Goal: Task Accomplishment & Management: Use online tool/utility

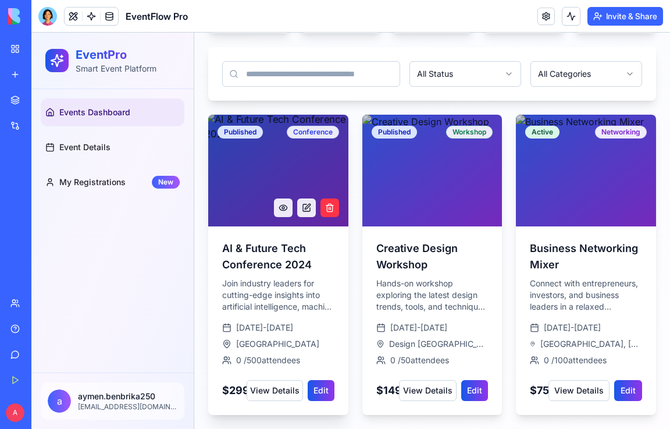
scroll to position [188, 0]
click at [325, 392] on button "Edit" at bounding box center [321, 390] width 27 height 21
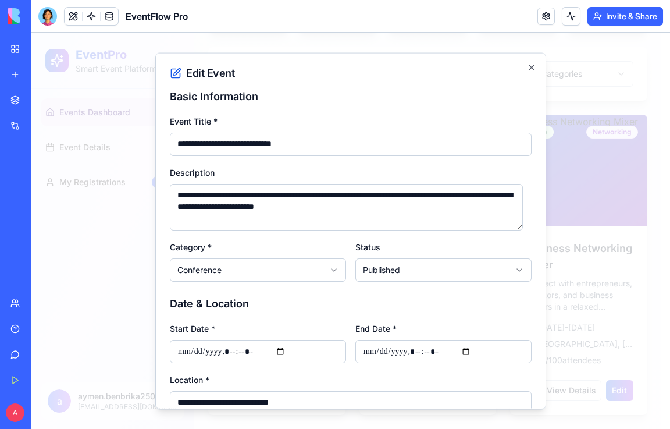
click at [345, 142] on input "**********" at bounding box center [351, 143] width 362 height 23
click at [305, 144] on input "**********" at bounding box center [351, 143] width 362 height 23
type input "**********"
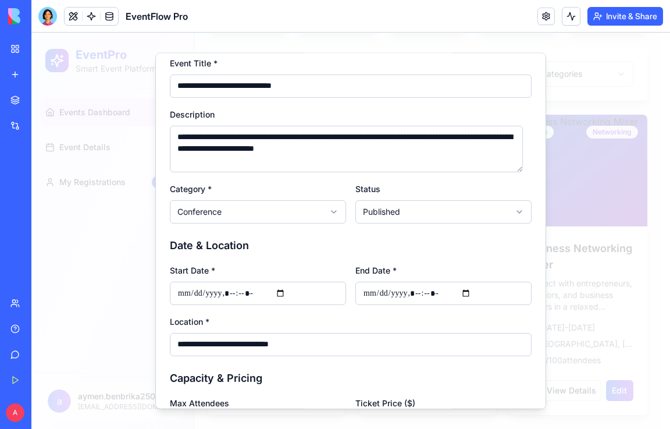
scroll to position [116, 0]
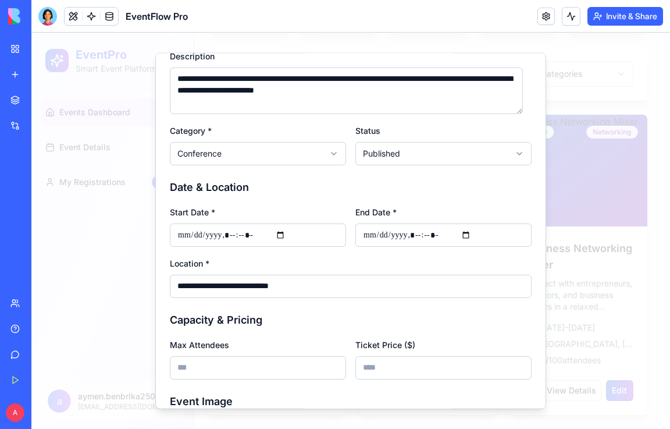
type input "**********"
click at [284, 233] on input "Start Date *" at bounding box center [258, 234] width 176 height 23
type input "**********"
click at [416, 234] on input "End Date *" at bounding box center [443, 234] width 176 height 23
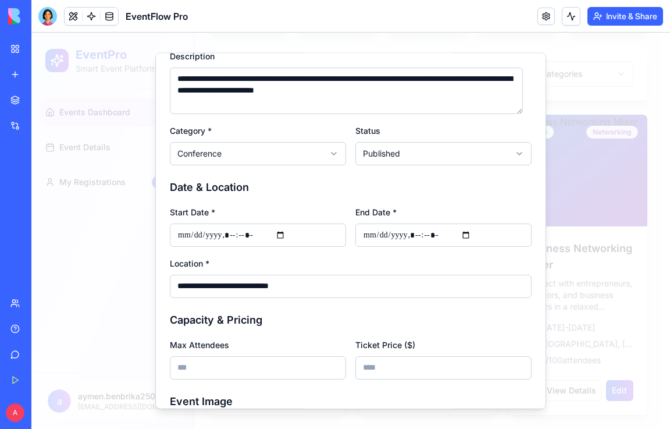
drag, startPoint x: 323, startPoint y: 284, endPoint x: 0, endPoint y: 258, distance: 324.4
click at [31, 258] on html "EventPro Smart Event Platform Events Dashboard Event Details My Registrations N…" at bounding box center [350, 142] width 638 height 573
type input "*"
drag, startPoint x: 260, startPoint y: 287, endPoint x: 81, endPoint y: 287, distance: 178.5
click at [81, 287] on body "EventPro Smart Event Platform Events Dashboard Event Details My Registrations N…" at bounding box center [346, 142] width 630 height 573
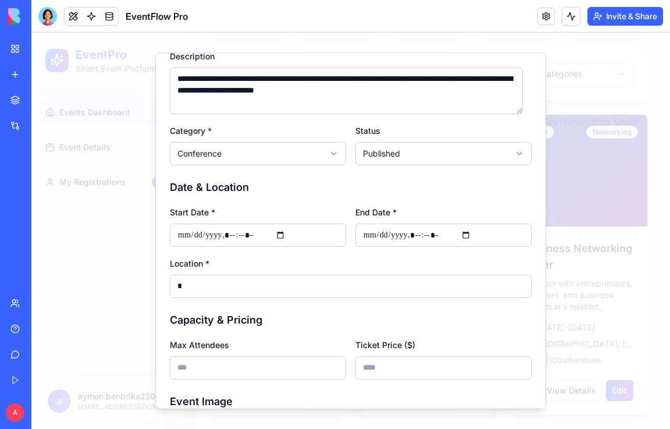
type input "*"
drag, startPoint x: 207, startPoint y: 287, endPoint x: 67, endPoint y: 273, distance: 140.3
click at [67, 273] on body "EventPro Smart Event Platform Events Dashboard Event Details My Registrations N…" at bounding box center [346, 142] width 630 height 573
type input "*"
type input "**"
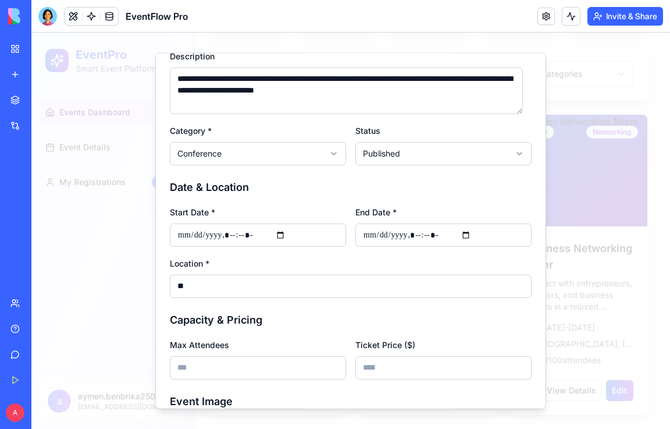
type input "***"
type input "****"
type input "*****"
type input "******"
type input "*******"
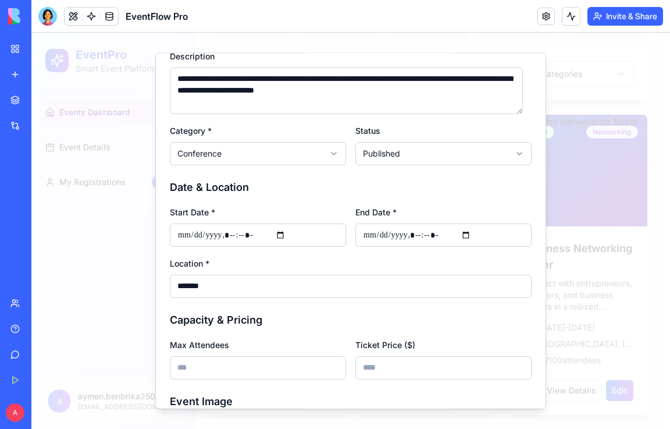
type input "********"
type input "*********"
type input "**********"
click at [270, 318] on h3 "Capacity & Pricing" at bounding box center [351, 319] width 362 height 16
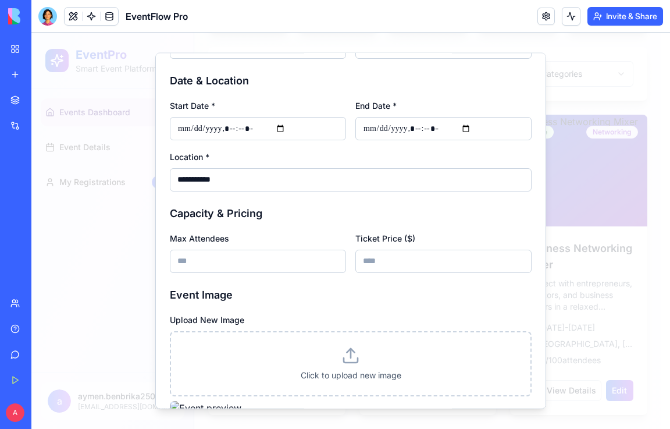
scroll to position [233, 0]
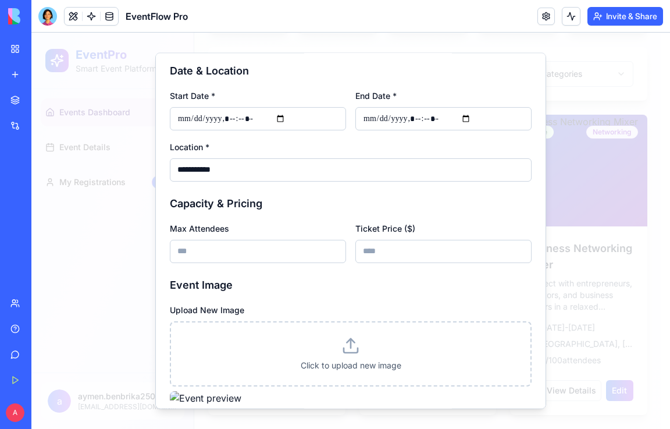
click at [234, 256] on input "***" at bounding box center [258, 250] width 176 height 23
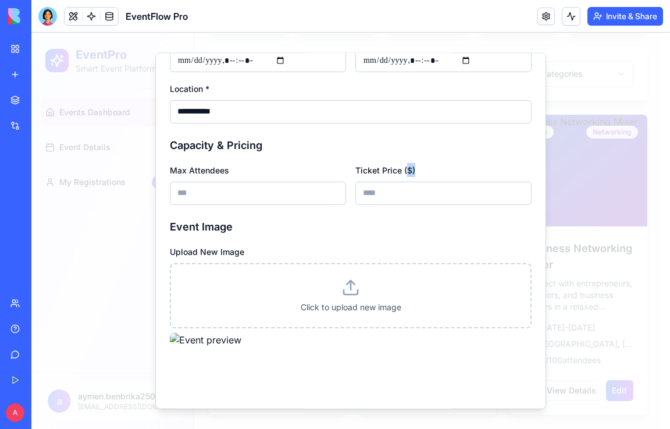
drag, startPoint x: 404, startPoint y: 166, endPoint x: 414, endPoint y: 166, distance: 10.5
click at [414, 166] on div "Ticket Price ($) ***" at bounding box center [443, 183] width 176 height 42
click at [384, 230] on h3 "Event Image" at bounding box center [351, 226] width 362 height 16
click at [379, 194] on input "***" at bounding box center [443, 192] width 176 height 23
type input "****"
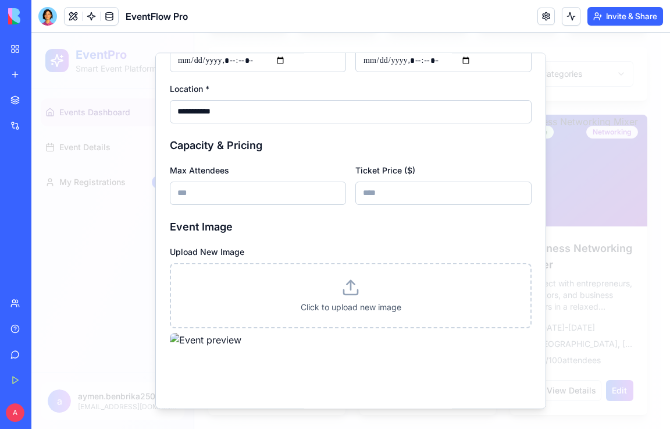
click at [363, 219] on h3 "Event Image" at bounding box center [351, 226] width 362 height 16
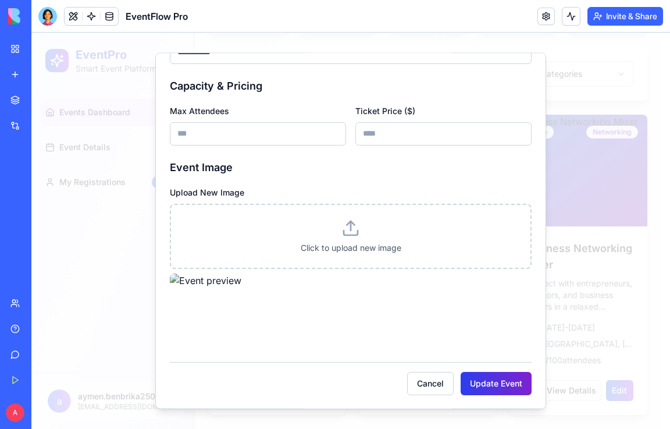
click at [474, 381] on button "Update Event" at bounding box center [496, 382] width 71 height 23
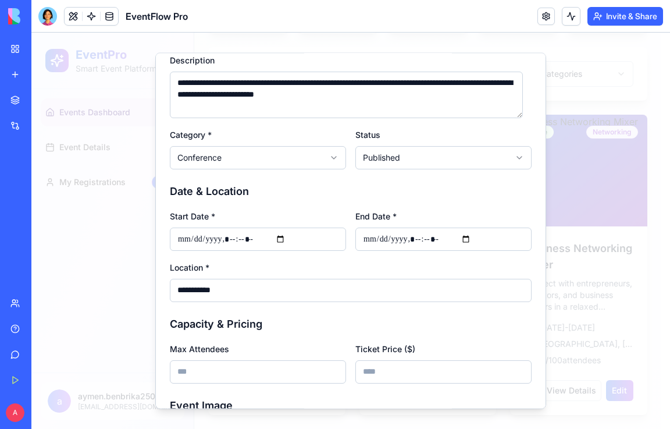
scroll to position [112, 0]
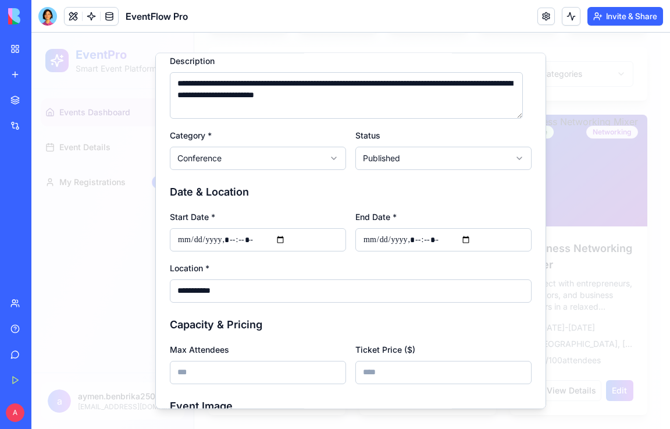
click at [327, 332] on h3 "Capacity & Pricing" at bounding box center [351, 324] width 362 height 16
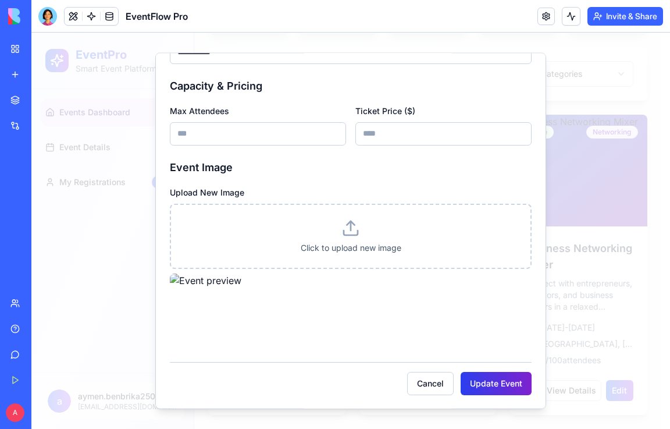
click at [464, 380] on button "Update Event" at bounding box center [496, 382] width 71 height 23
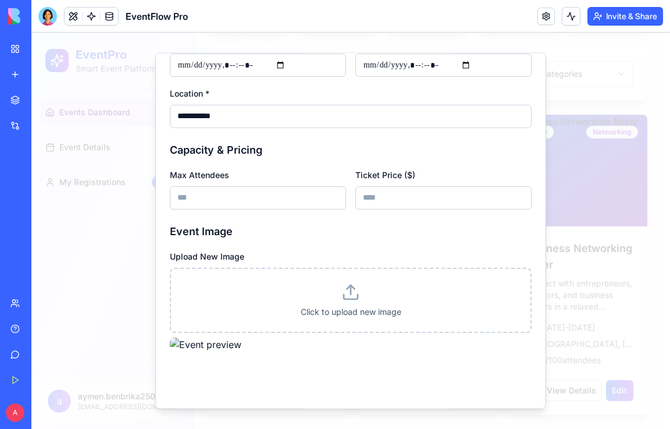
scroll to position [228, 0]
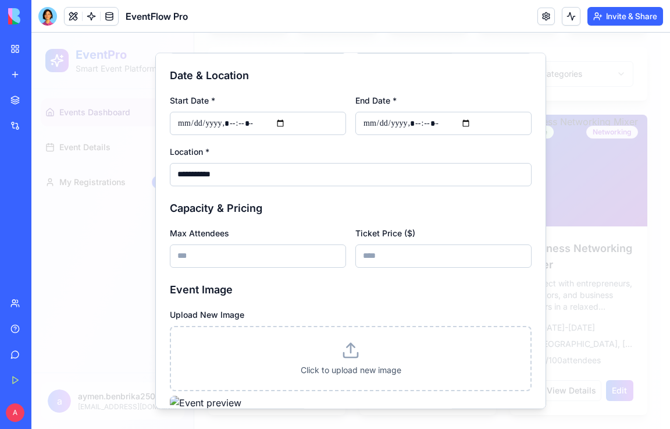
click at [421, 117] on input "End Date *" at bounding box center [443, 122] width 176 height 23
click at [412, 120] on input "End Date *" at bounding box center [443, 122] width 176 height 23
click at [449, 213] on h3 "Capacity & Pricing" at bounding box center [351, 207] width 362 height 16
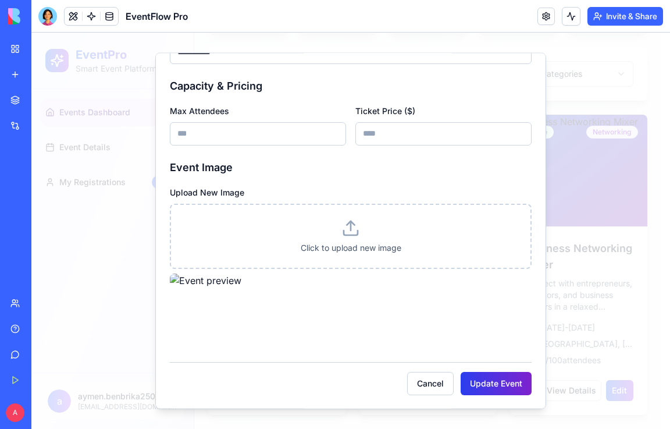
click at [476, 376] on button "Update Event" at bounding box center [496, 382] width 71 height 23
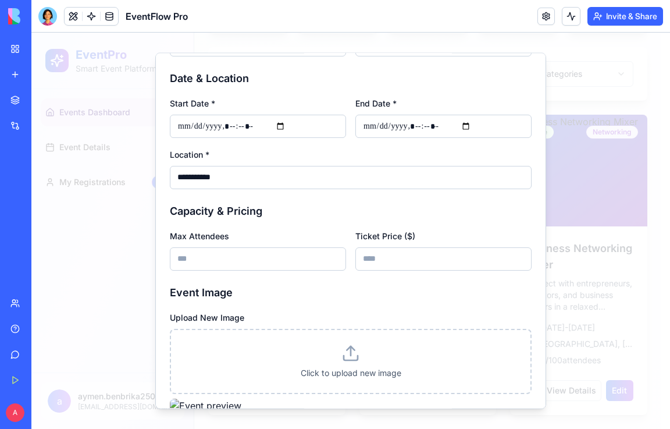
scroll to position [170, 0]
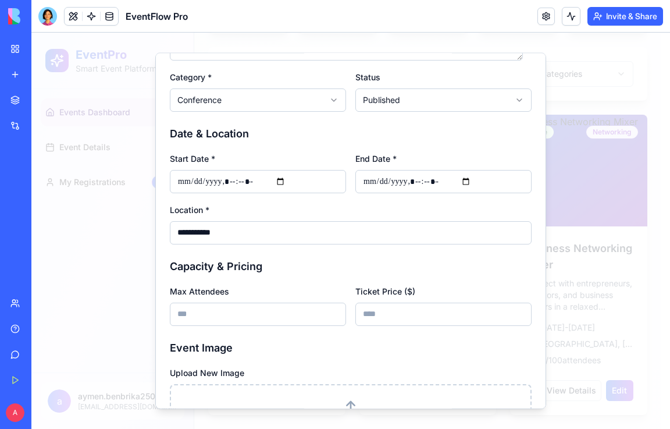
click at [438, 181] on input "End Date *" at bounding box center [443, 180] width 176 height 23
type input "**********"
click at [459, 266] on h3 "Capacity & Pricing" at bounding box center [351, 266] width 362 height 16
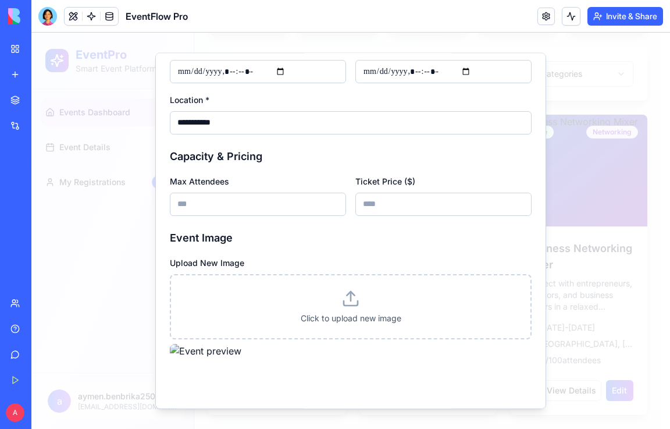
scroll to position [350, 0]
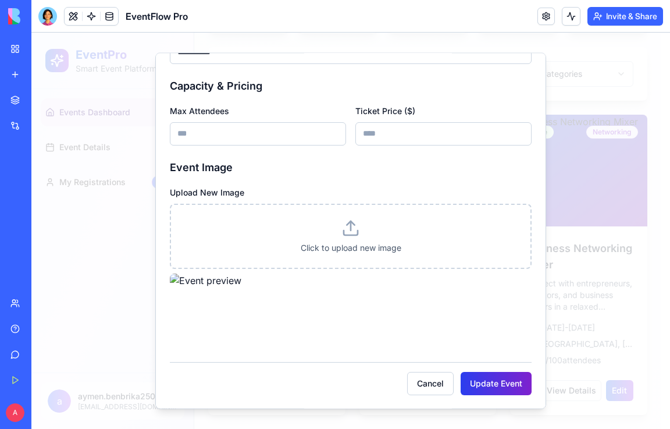
click at [465, 378] on button "Update Event" at bounding box center [496, 382] width 71 height 23
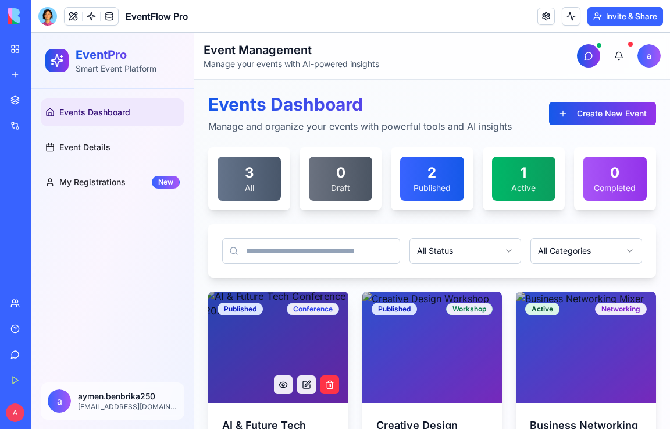
scroll to position [58, 0]
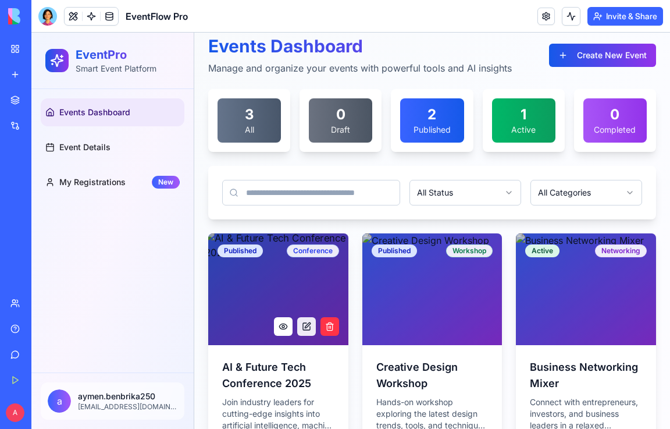
click at [284, 324] on button at bounding box center [283, 326] width 19 height 19
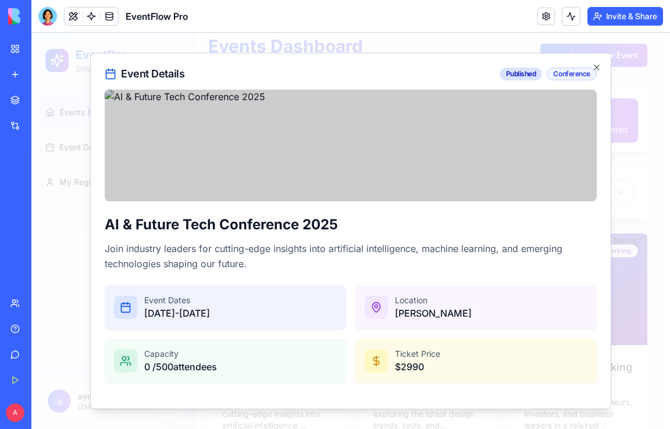
scroll to position [100, 0]
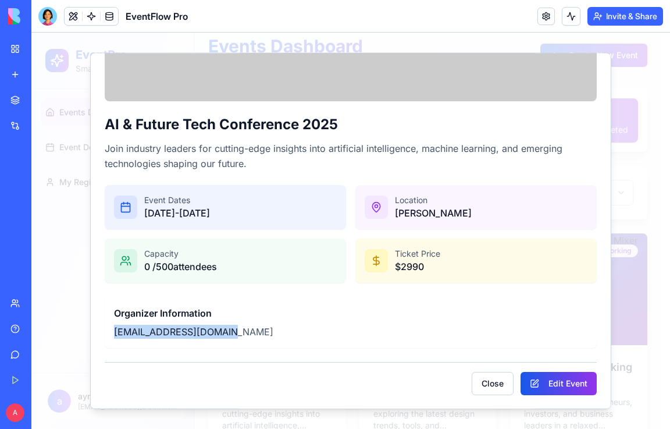
drag, startPoint x: 222, startPoint y: 334, endPoint x: 115, endPoint y: 335, distance: 107.6
click at [115, 335] on p "[EMAIL_ADDRESS][DOMAIN_NAME]" at bounding box center [350, 331] width 473 height 14
click at [479, 384] on button "Close" at bounding box center [493, 382] width 42 height 23
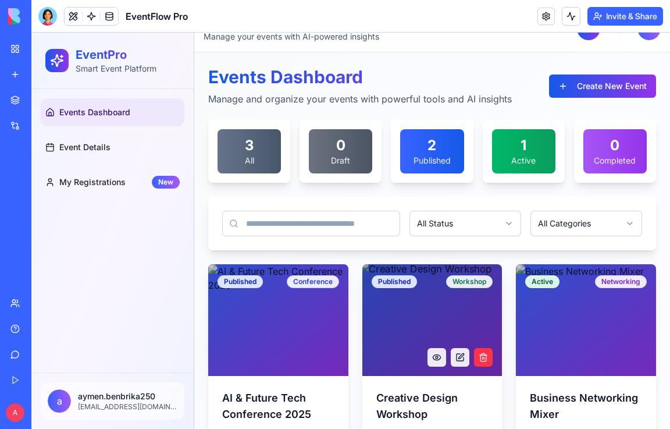
scroll to position [0, 0]
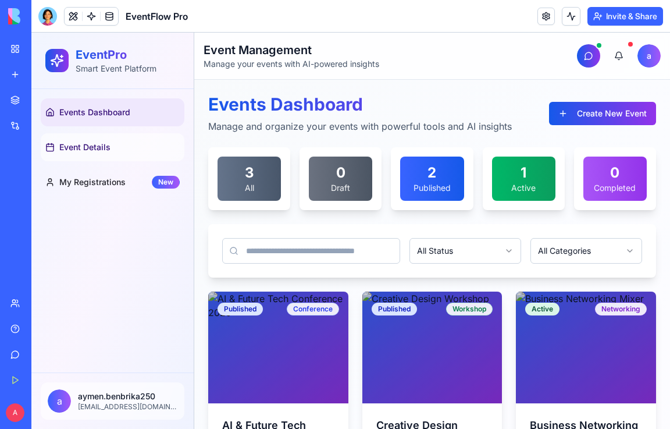
click at [93, 145] on span "Event Details" at bounding box center [84, 147] width 51 height 12
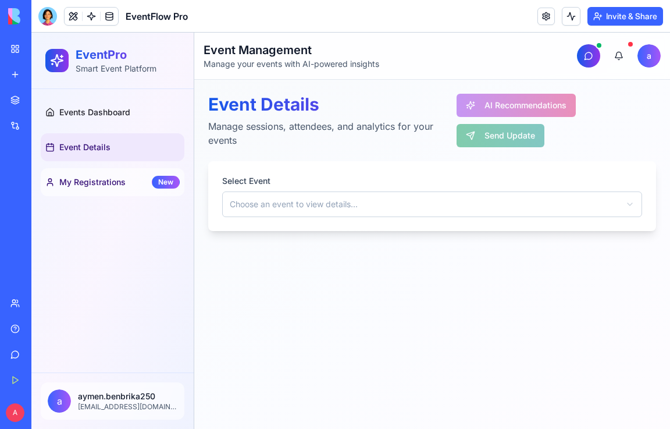
click at [93, 179] on span "My Registrations" at bounding box center [92, 182] width 66 height 12
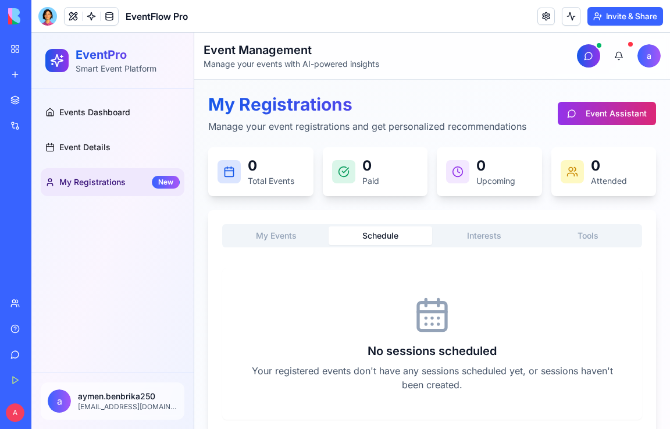
click at [383, 241] on button "Schedule" at bounding box center [381, 235] width 104 height 19
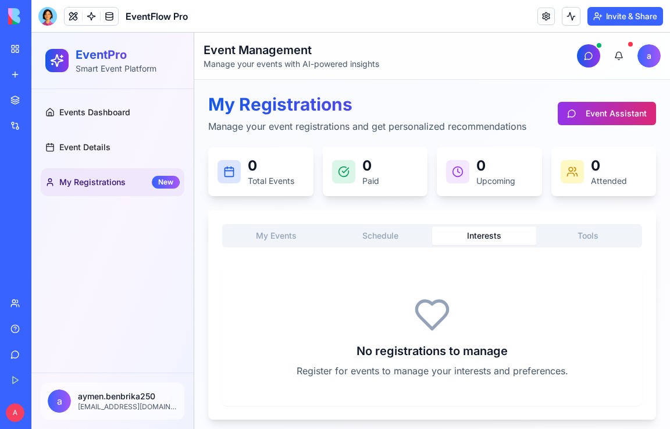
click at [455, 240] on button "Interests" at bounding box center [484, 235] width 104 height 19
click at [581, 234] on button "Tools" at bounding box center [588, 235] width 104 height 19
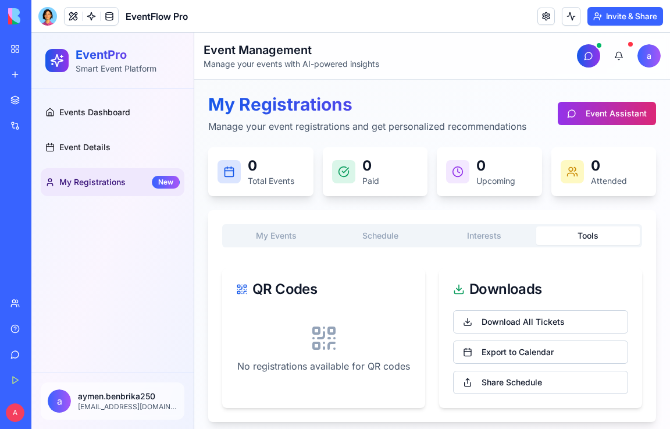
drag, startPoint x: 326, startPoint y: 340, endPoint x: 308, endPoint y: 344, distance: 18.5
click at [310, 344] on icon at bounding box center [324, 338] width 28 height 28
click at [57, 241] on div "Events Dashboard Event Details My Registrations New" at bounding box center [112, 230] width 162 height 283
click at [396, 53] on header "Toggle Sidebar Event Management Manage your events with AI-powered insights a" at bounding box center [432, 56] width 476 height 47
click at [43, 179] on div "EventFlow Pro" at bounding box center [26, 182] width 33 height 12
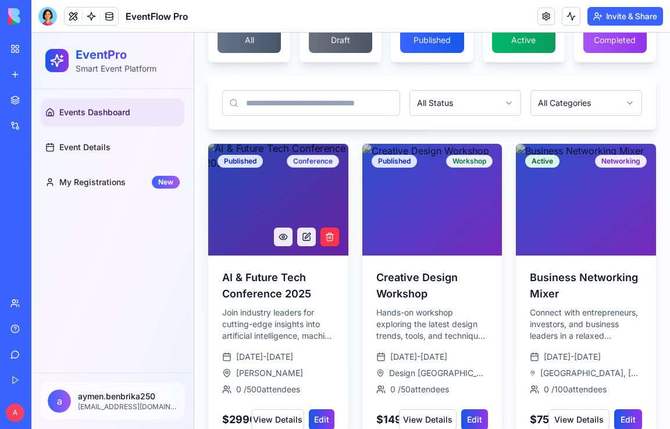
scroll to position [174, 0]
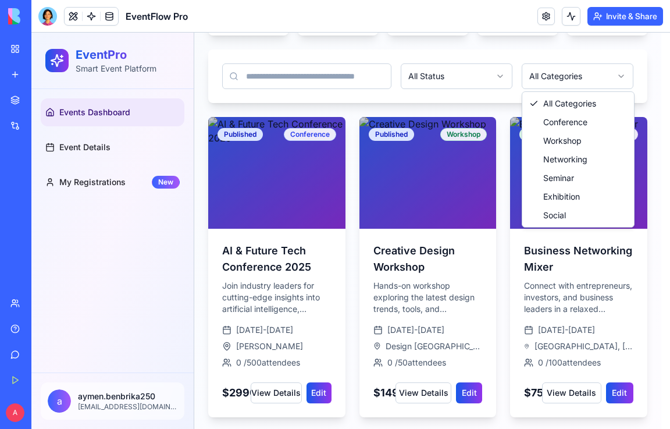
click at [565, 76] on html "EventPro Smart Event Platform Events Dashboard Event Details My Registrations N…" at bounding box center [350, 144] width 638 height 573
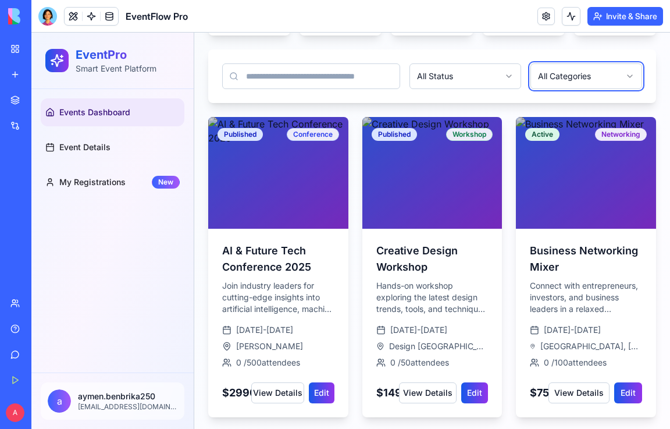
click at [654, 68] on html "EventPro Smart Event Platform Events Dashboard Event Details My Registrations N…" at bounding box center [350, 144] width 638 height 573
click at [461, 87] on html "EventPro Smart Event Platform Events Dashboard Event Details My Registrations N…" at bounding box center [350, 144] width 638 height 573
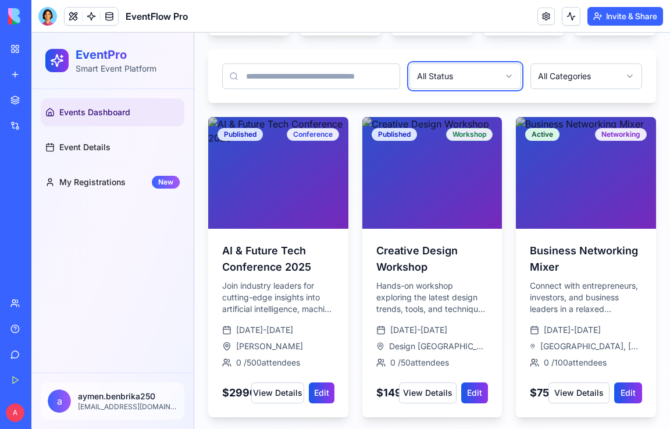
click at [302, 52] on html "EventPro Smart Event Platform Events Dashboard Event Details My Registrations N…" at bounding box center [350, 144] width 638 height 573
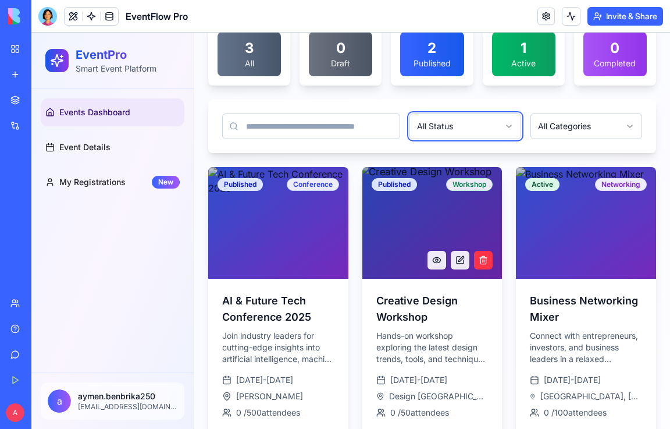
scroll to position [0, 0]
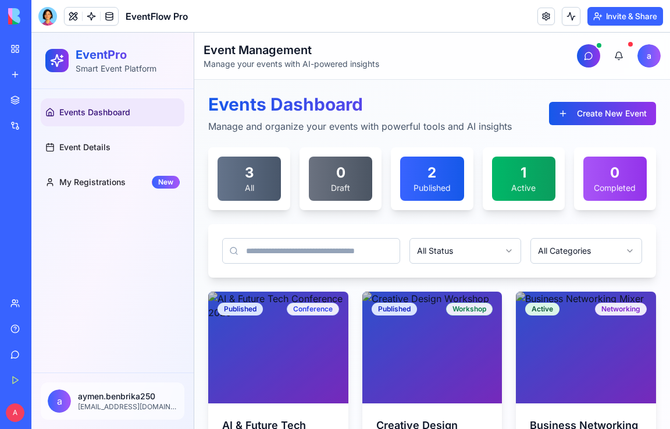
click at [454, 256] on html "EventPro Smart Event Platform Events Dashboard Event Details My Registrations N…" at bounding box center [350, 319] width 638 height 573
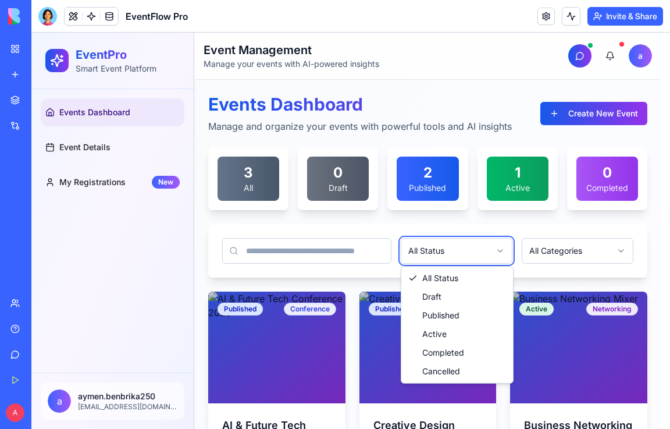
click at [544, 277] on html "EventPro Smart Event Platform Events Dashboard Event Details My Registrations N…" at bounding box center [350, 319] width 638 height 573
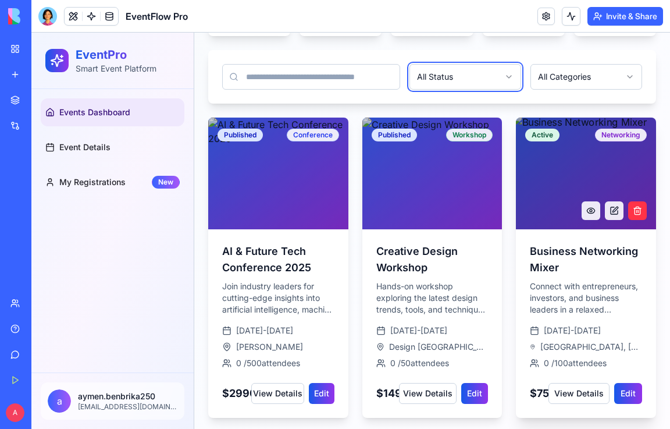
scroll to position [174, 0]
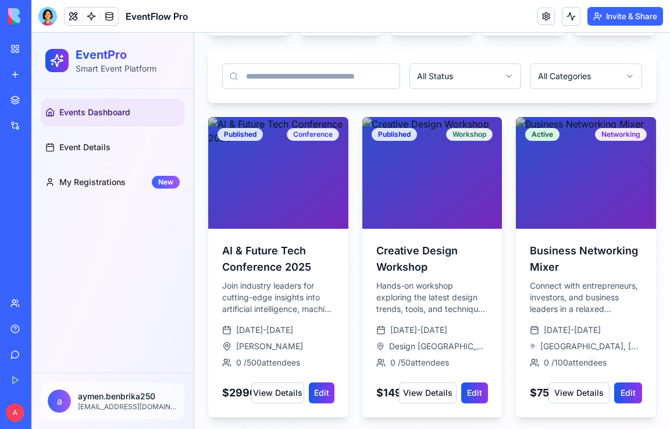
click at [106, 17] on div "BETA" at bounding box center [104, 16] width 28 height 16
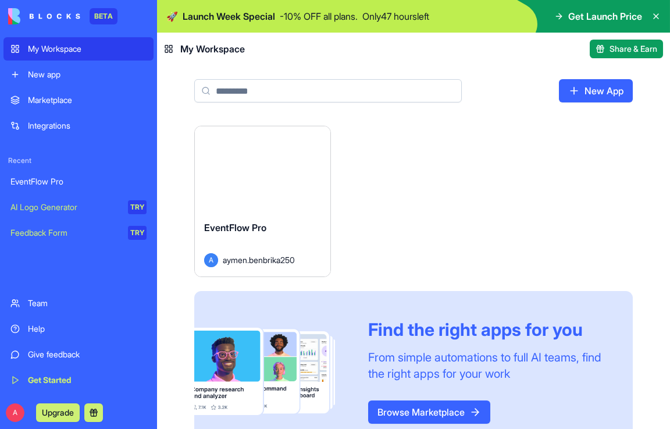
click at [406, 191] on div "Launch EventFlow Pro A aymen.benbrika250 Find the right apps for you From simpl…" at bounding box center [413, 289] width 438 height 326
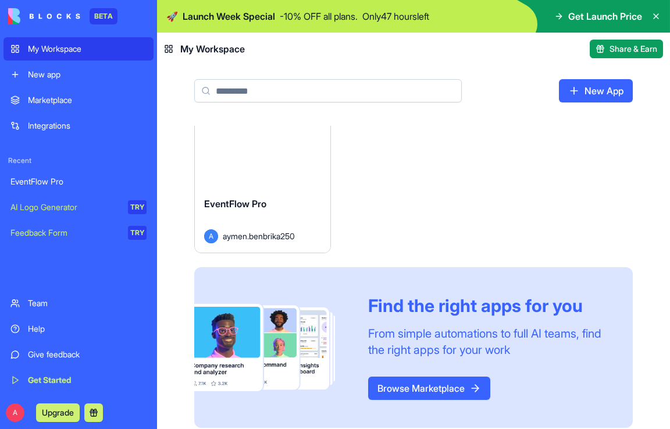
scroll to position [37, 0]
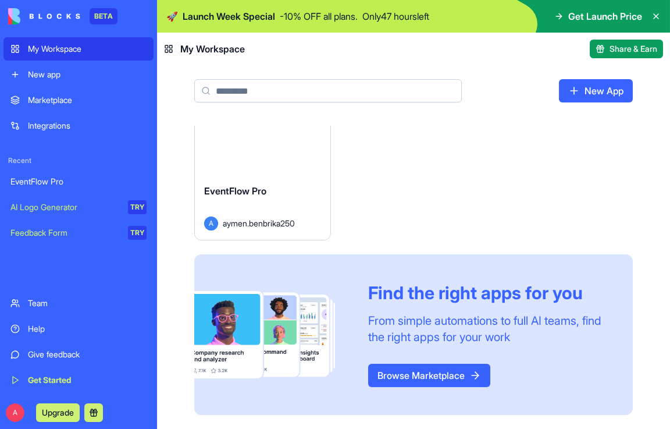
click at [460, 373] on link "Browse Marketplace" at bounding box center [429, 374] width 122 height 23
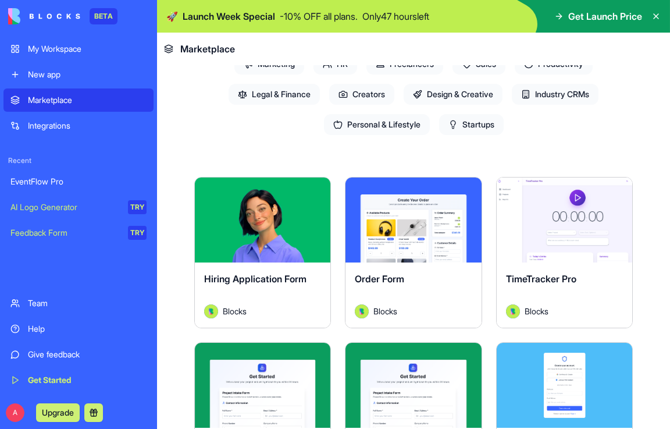
scroll to position [174, 0]
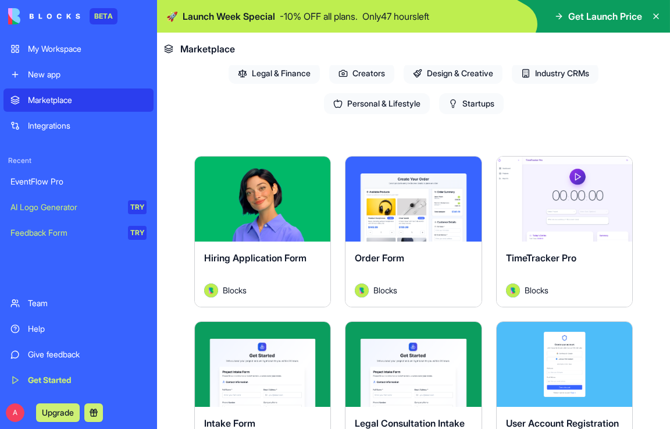
click at [409, 280] on div "Order Form" at bounding box center [413, 267] width 117 height 33
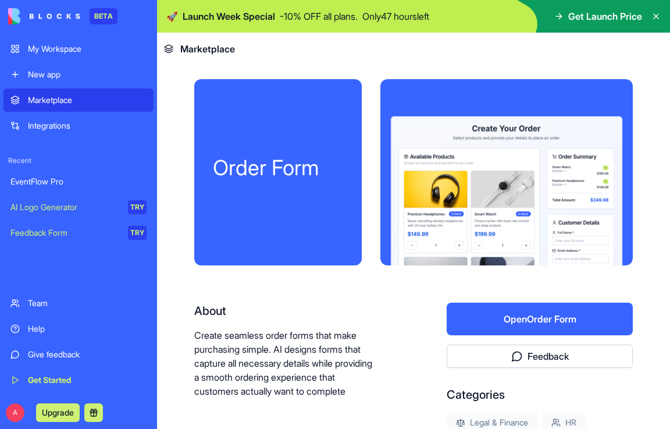
click at [62, 53] on div "My Workspace" at bounding box center [87, 49] width 119 height 12
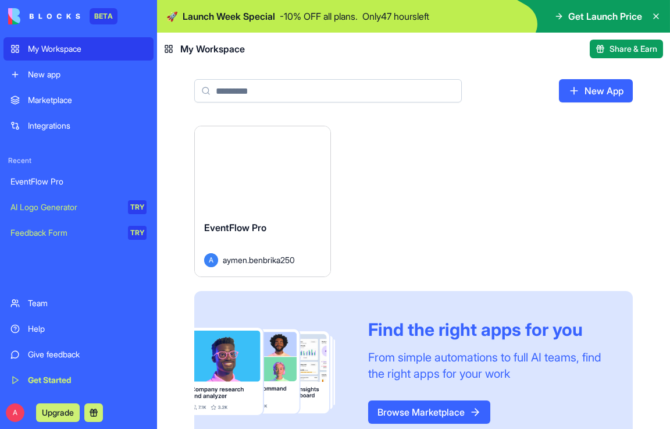
click at [283, 231] on div "EventFlow Pro" at bounding box center [262, 236] width 117 height 33
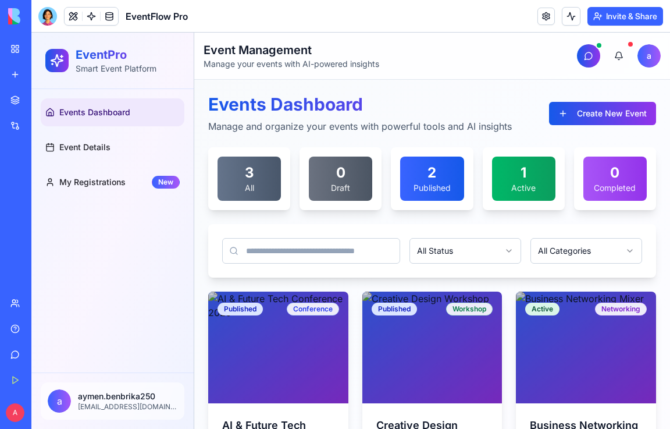
click at [354, 247] on input at bounding box center [311, 251] width 178 height 26
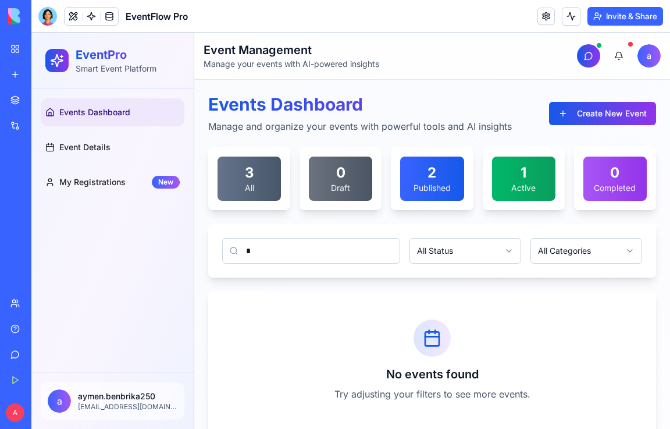
type input "*"
drag, startPoint x: 311, startPoint y: 251, endPoint x: 56, endPoint y: 244, distance: 254.8
click at [51, 241] on div "EventPro Smart Event Platform Events Dashboard Event Details My Registrations N…" at bounding box center [350, 245] width 638 height 424
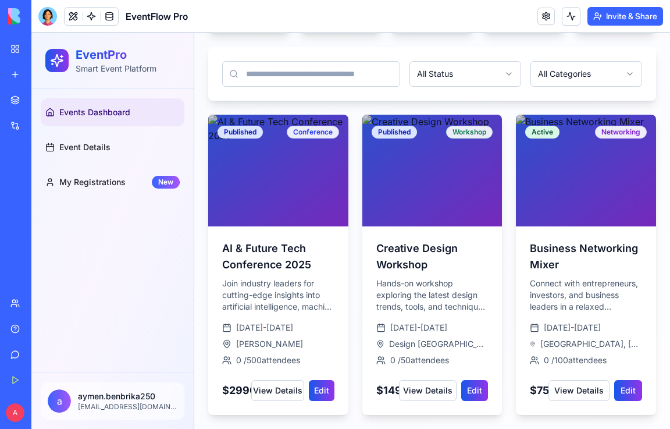
scroll to position [188, 0]
click at [436, 62] on html "EventPro Smart Event Platform Events Dashboard Event Details My Registrations N…" at bounding box center [350, 142] width 638 height 573
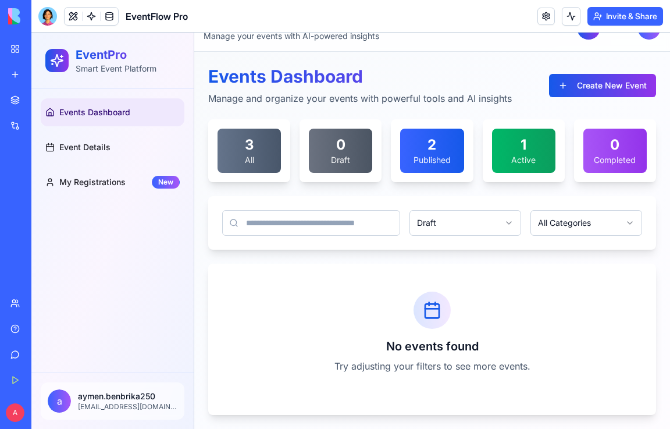
scroll to position [28, 0]
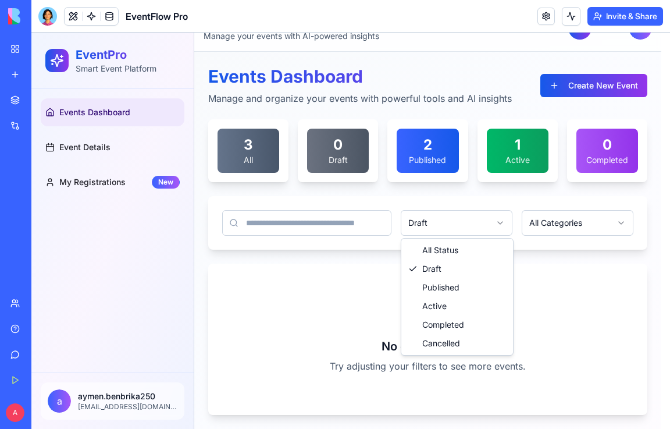
click at [456, 222] on html "EventPro Smart Event Platform Events Dashboard Event Details My Registrations N…" at bounding box center [350, 217] width 638 height 424
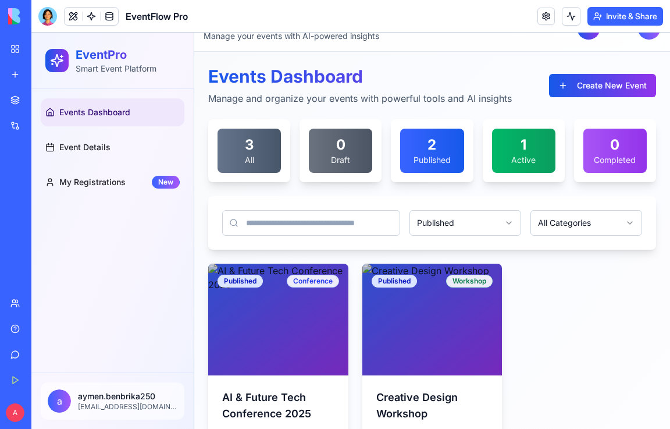
click at [441, 222] on html "EventPro Smart Event Platform Events Dashboard Event Details My Registrations N…" at bounding box center [350, 291] width 638 height 573
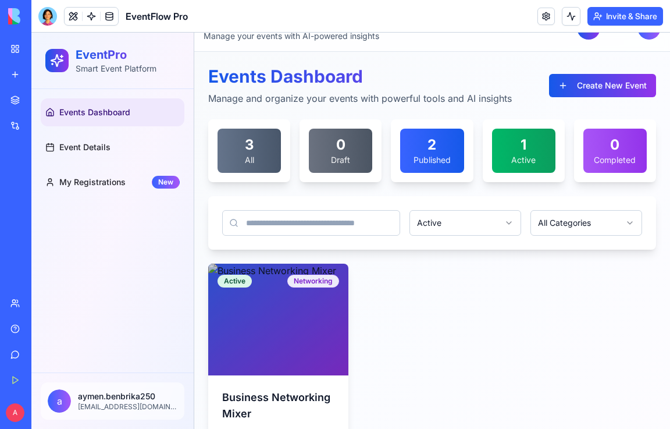
click at [438, 222] on html "EventPro Smart Event Platform Events Dashboard Event Details My Registrations N…" at bounding box center [350, 291] width 638 height 573
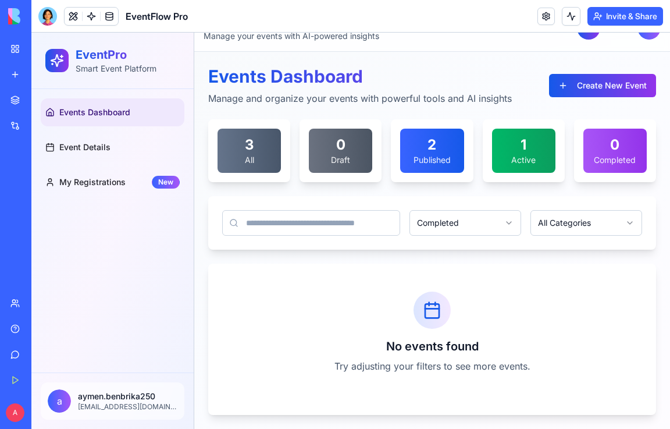
click at [445, 220] on html "EventPro Smart Event Platform Events Dashboard Event Details My Registrations N…" at bounding box center [350, 217] width 638 height 424
click at [420, 222] on html "EventPro Smart Event Platform Events Dashboard Event Details My Registrations N…" at bounding box center [350, 217] width 638 height 424
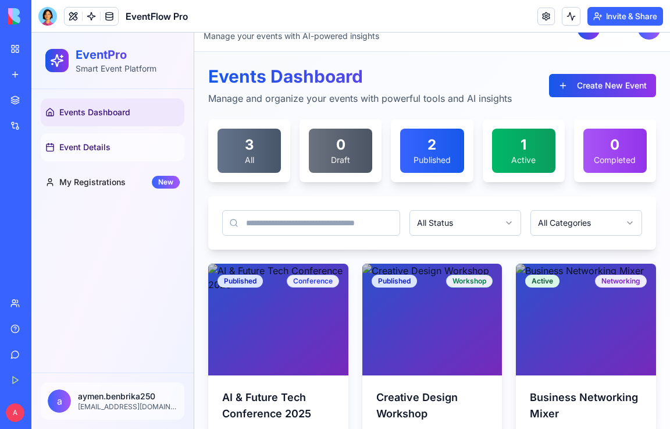
click at [103, 147] on span "Event Details" at bounding box center [84, 147] width 51 height 12
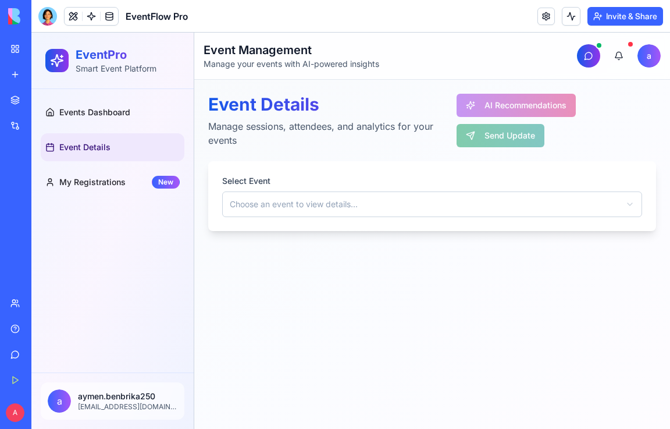
click at [351, 204] on html "EventPro Smart Event Platform Events Dashboard Event Details My Registrations N…" at bounding box center [350, 231] width 638 height 396
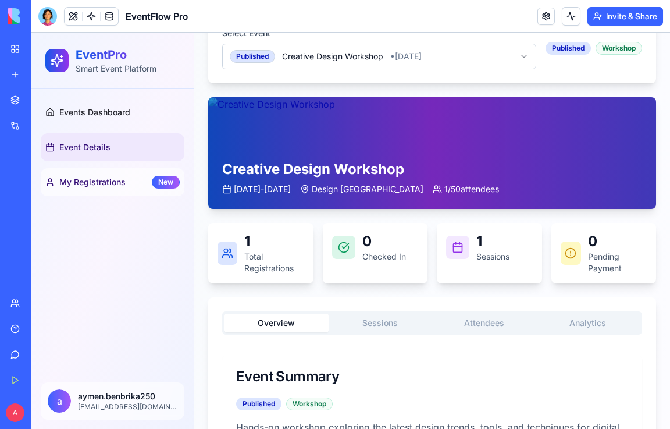
click at [96, 183] on span "My Registrations" at bounding box center [92, 182] width 66 height 12
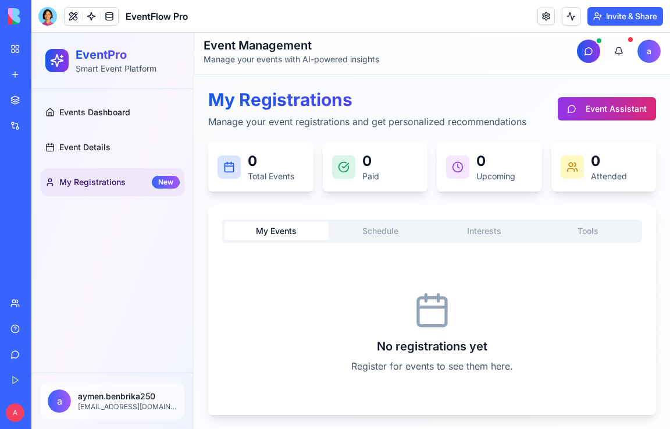
scroll to position [5, 0]
click at [145, 119] on link "Events Dashboard" at bounding box center [113, 112] width 144 height 28
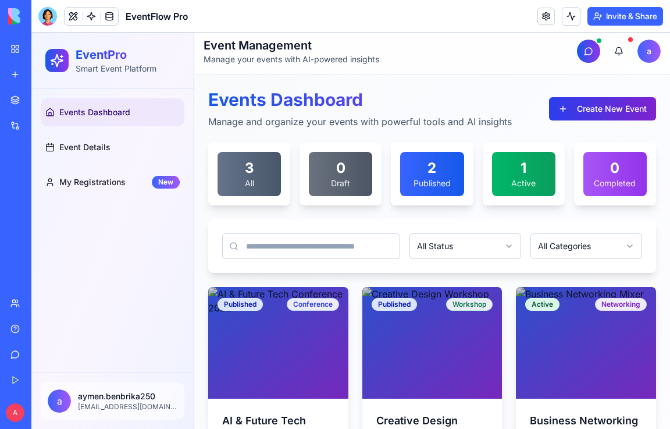
click at [597, 116] on button "Create New Event" at bounding box center [602, 108] width 107 height 23
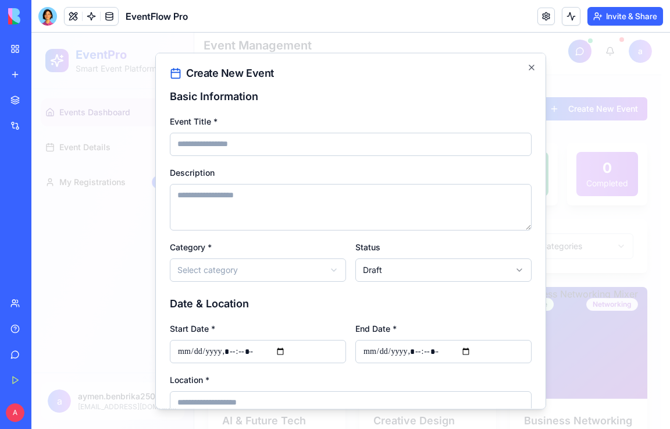
click at [531, 70] on div "**********" at bounding box center [350, 230] width 391 height 356
click at [527, 70] on icon "button" at bounding box center [531, 66] width 9 height 9
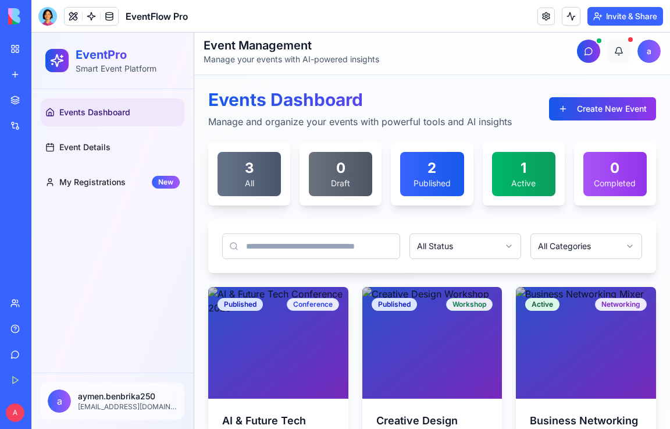
click at [615, 45] on button at bounding box center [618, 51] width 23 height 23
click at [607, 52] on button at bounding box center [618, 51] width 23 height 23
drag, startPoint x: 132, startPoint y: 53, endPoint x: 74, endPoint y: 57, distance: 58.3
click at [74, 57] on div "EventPro Smart Event Platform" at bounding box center [112, 61] width 134 height 28
drag, startPoint x: 170, startPoint y: 66, endPoint x: 77, endPoint y: 56, distance: 93.6
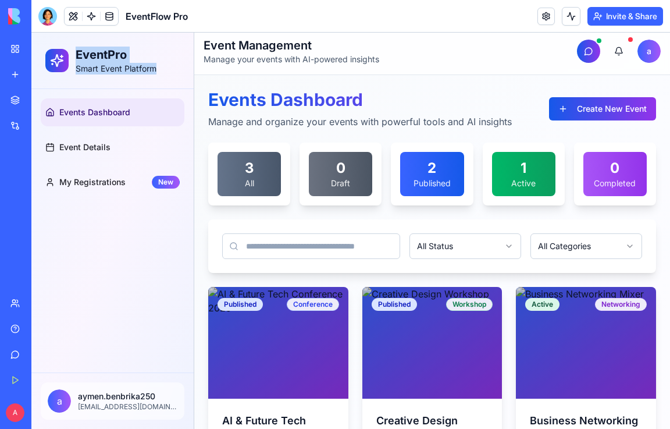
click at [77, 56] on div "EventPro Smart Event Platform" at bounding box center [112, 61] width 134 height 28
click at [336, 68] on header "Toggle Sidebar Event Management Manage your events with AI-powered insights a" at bounding box center [432, 51] width 476 height 47
drag, startPoint x: 168, startPoint y: 65, endPoint x: 74, endPoint y: 67, distance: 93.6
click at [74, 67] on div "EventPro Smart Event Platform" at bounding box center [112, 61] width 134 height 28
copy p "Smart Event Platform"
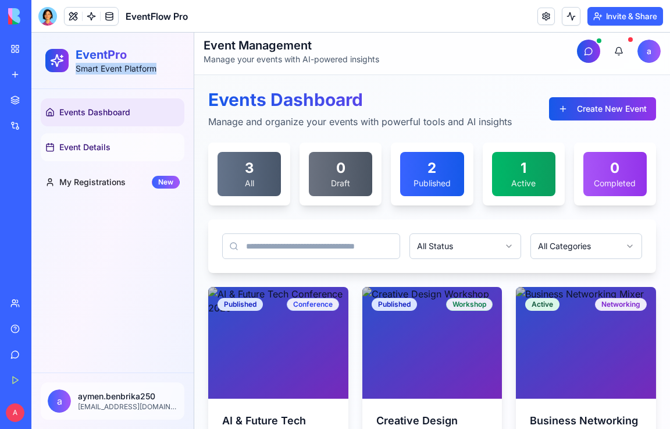
click at [90, 145] on span "Event Details" at bounding box center [84, 147] width 51 height 12
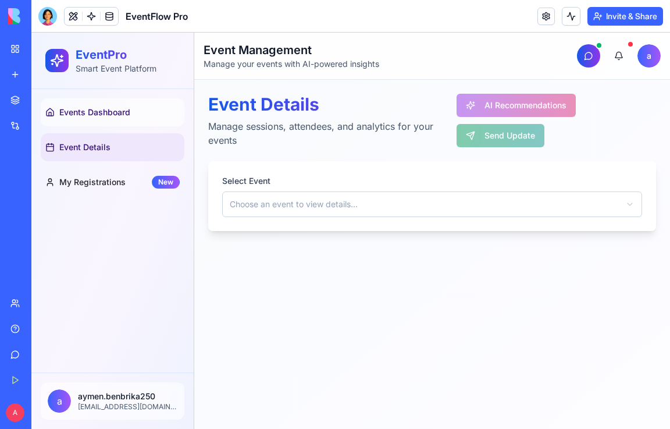
click at [117, 104] on link "Events Dashboard" at bounding box center [113, 112] width 144 height 28
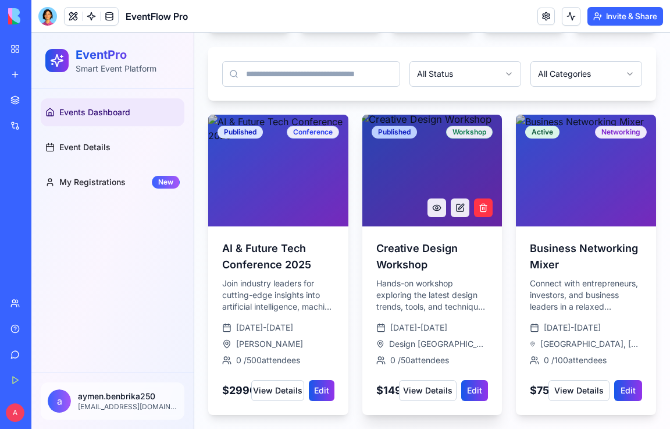
scroll to position [188, 0]
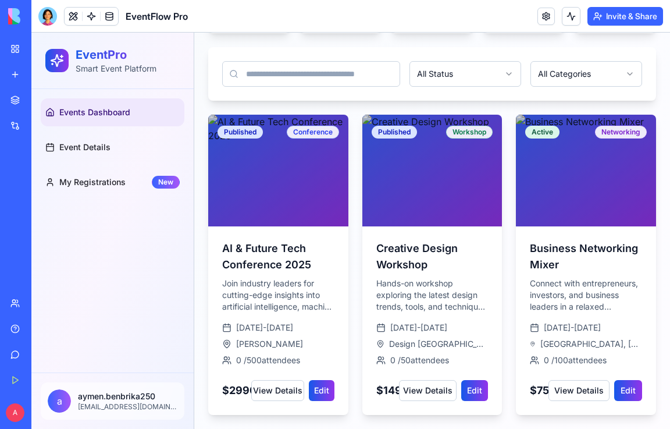
click at [203, 65] on div "Events Dashboard Manage and organize your events with powerful tools and AI ins…" at bounding box center [432, 166] width 476 height 526
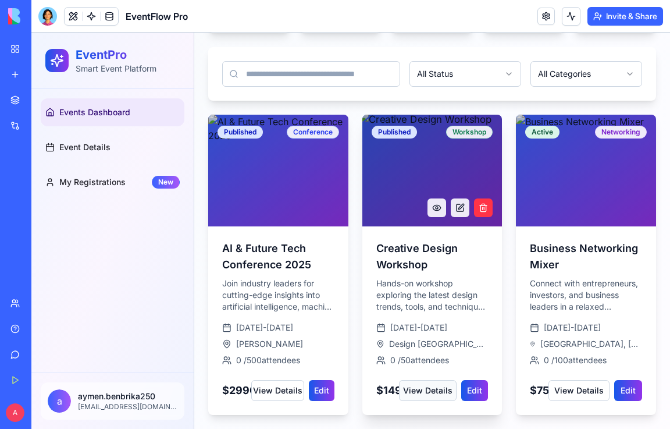
click at [429, 394] on button "View Details" at bounding box center [428, 390] width 58 height 21
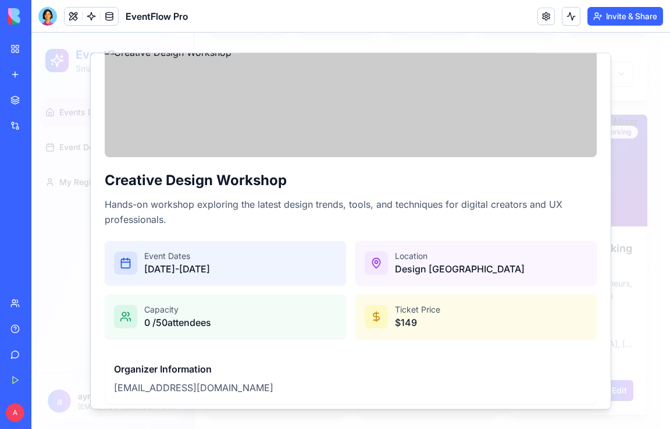
scroll to position [100, 0]
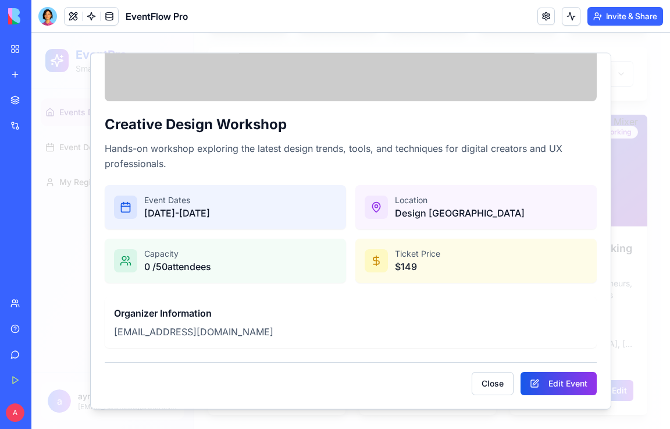
click at [211, 262] on div "0 / 50 attendees" at bounding box center [177, 266] width 67 height 14
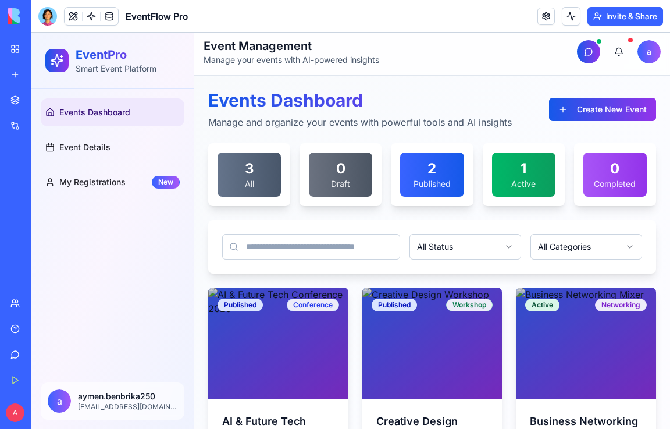
scroll to position [0, 0]
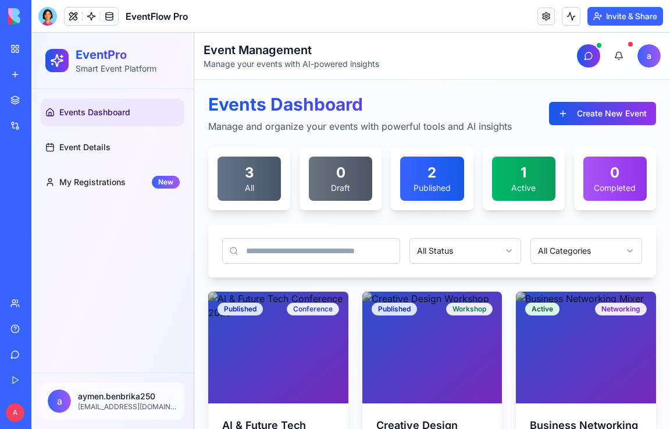
click at [41, 72] on div "New app" at bounding box center [35, 75] width 15 height 12
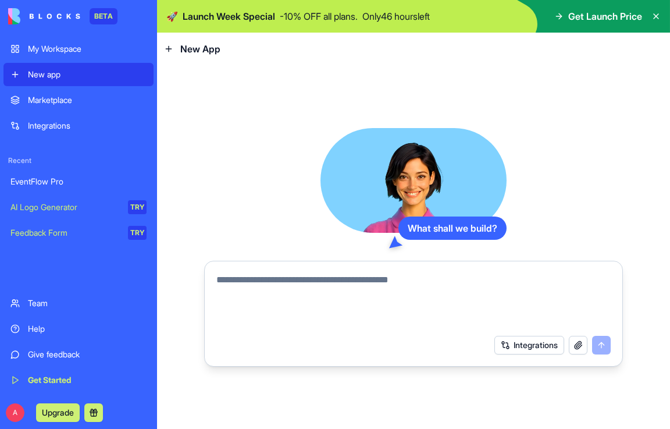
click at [297, 291] on textarea at bounding box center [413, 301] width 394 height 56
paste textarea "**********"
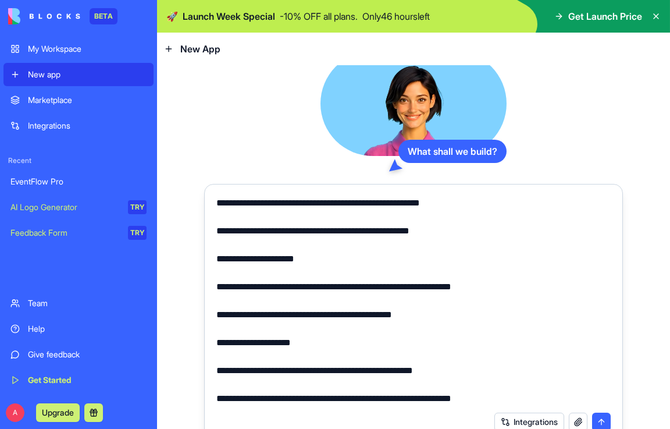
scroll to position [377, 0]
type textarea "**********"
click at [596, 419] on button "submit" at bounding box center [601, 421] width 19 height 19
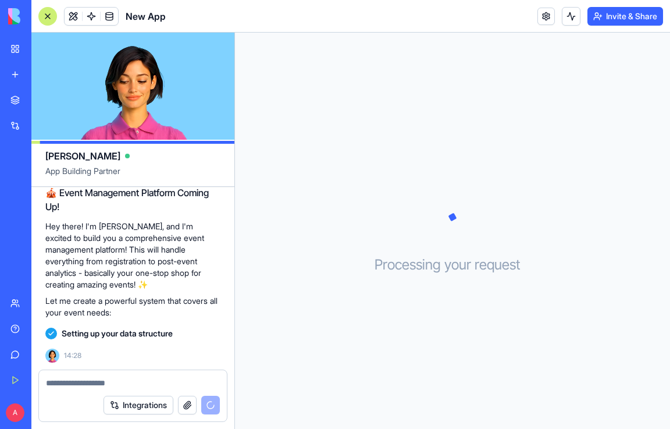
scroll to position [459, 0]
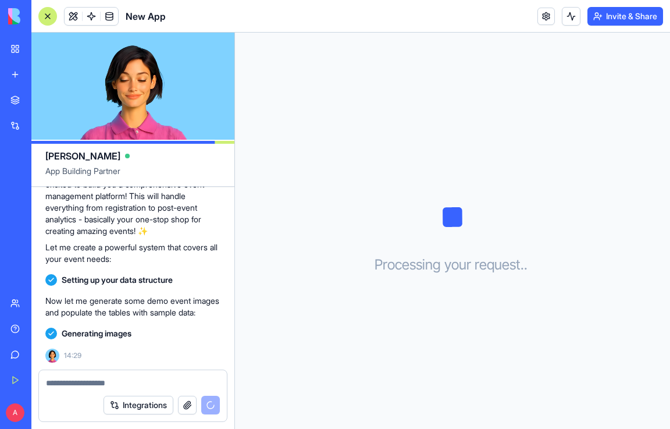
click at [147, 104] on video at bounding box center [132, 86] width 203 height 107
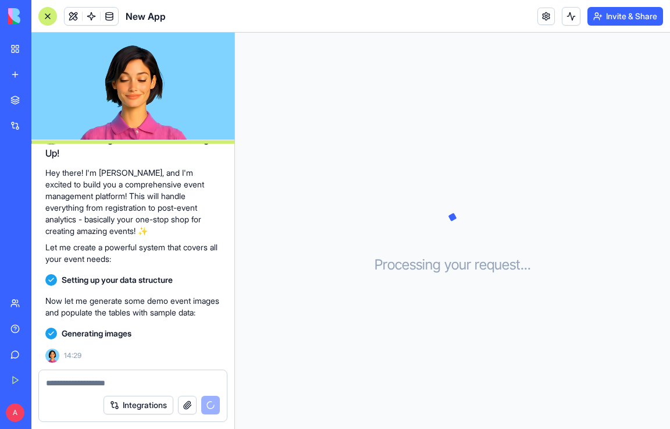
scroll to position [412, 0]
drag, startPoint x: 147, startPoint y: 82, endPoint x: 100, endPoint y: 83, distance: 46.5
click at [76, 91] on video at bounding box center [132, 86] width 203 height 107
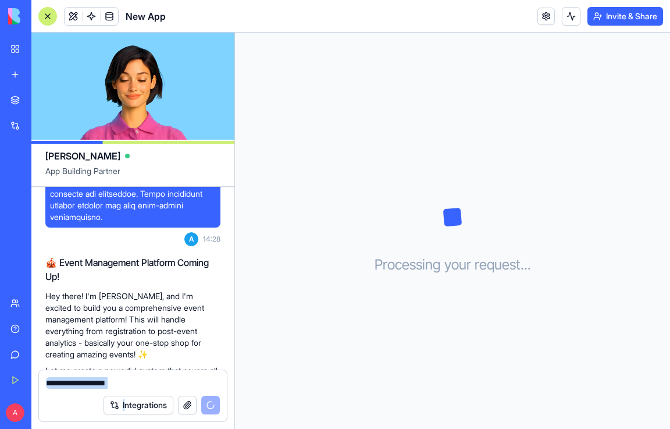
scroll to position [620, 0]
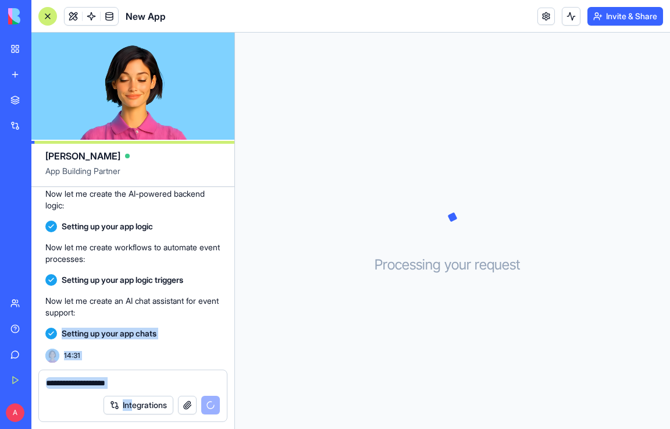
drag, startPoint x: 164, startPoint y: 308, endPoint x: 124, endPoint y: 358, distance: 64.1
click at [126, 413] on div "[PERSON_NAME] App Building Partner A 14:28 🎪 Event Management Platform Coming U…" at bounding box center [133, 231] width 204 height 396
click at [152, 331] on span "Setting up your app chats" at bounding box center [109, 333] width 95 height 12
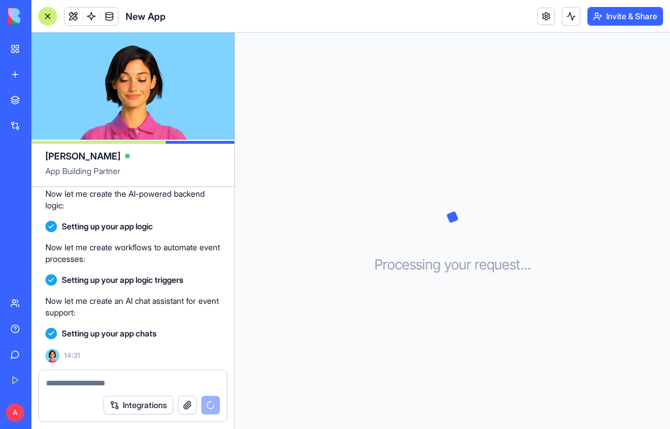
click at [83, 385] on textarea at bounding box center [133, 383] width 174 height 12
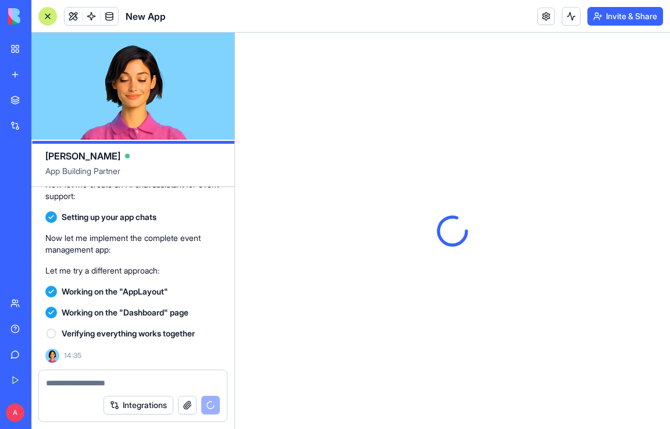
scroll to position [0, 0]
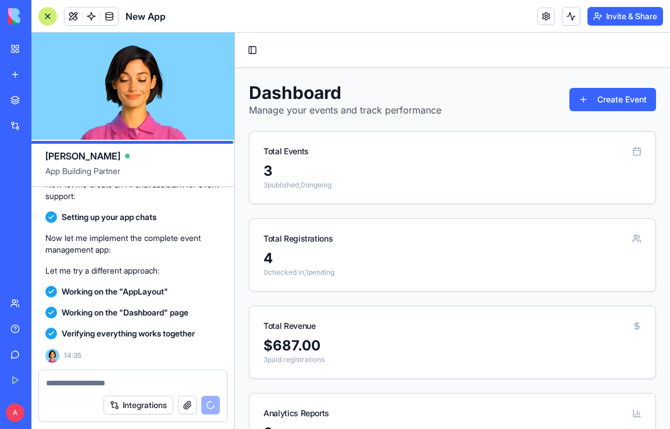
scroll to position [946, 0]
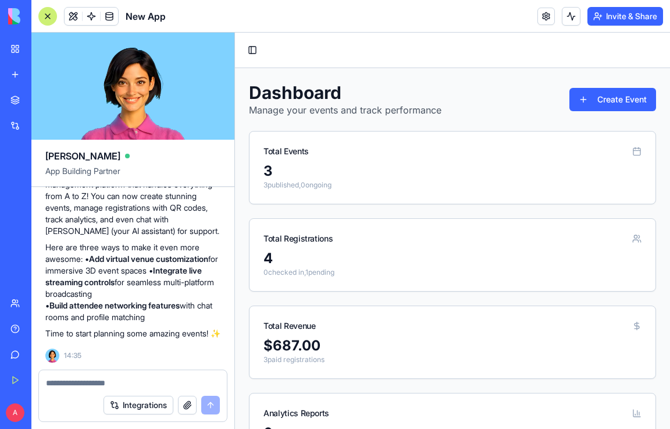
drag, startPoint x: 165, startPoint y: 82, endPoint x: 205, endPoint y: 76, distance: 41.2
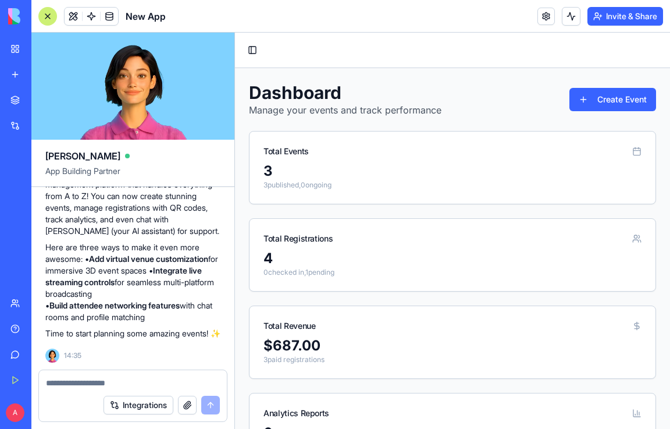
click at [205, 76] on video at bounding box center [132, 86] width 203 height 107
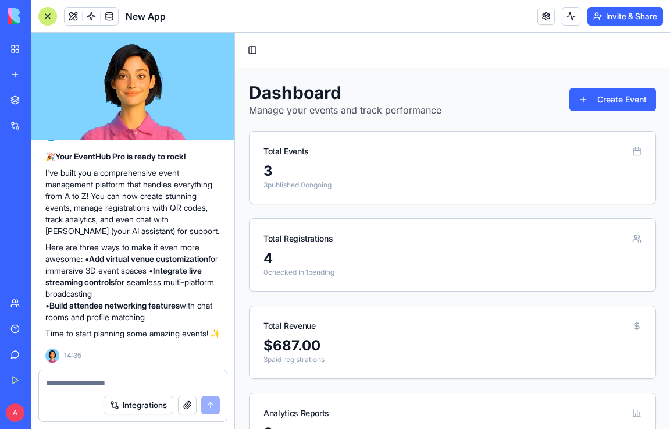
scroll to position [898, 0]
click at [336, 88] on h1 "Dashboard" at bounding box center [345, 92] width 192 height 21
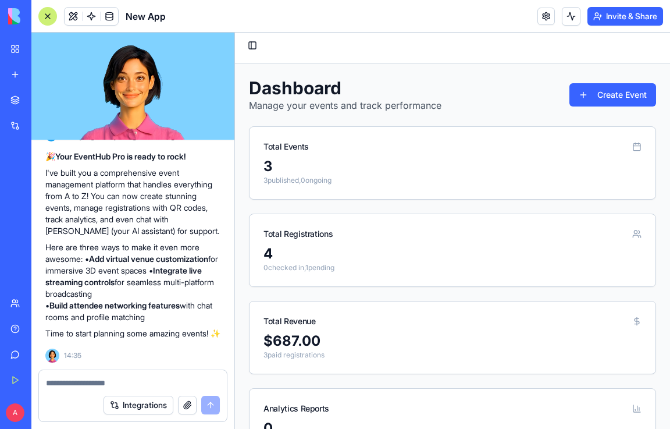
scroll to position [0, 0]
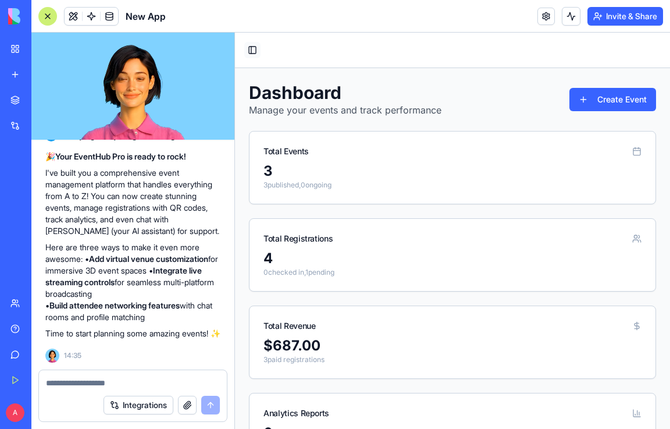
click at [255, 54] on button "Toggle Sidebar" at bounding box center [252, 50] width 16 height 16
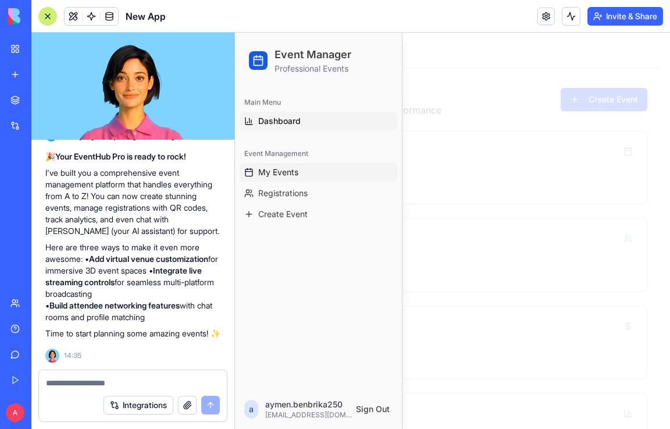
click at [291, 173] on span "My Events" at bounding box center [278, 172] width 40 height 12
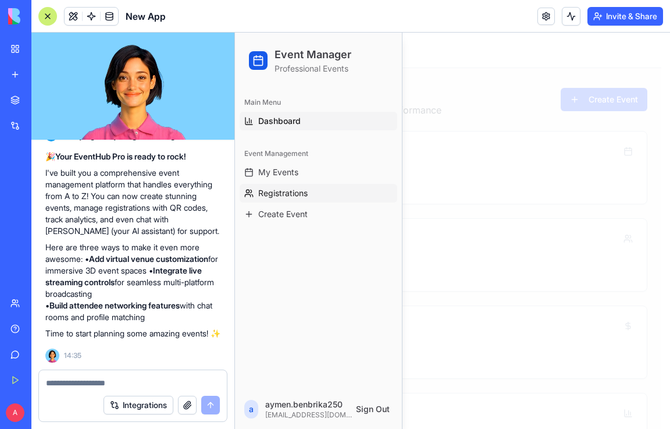
click at [302, 195] on span "Registrations" at bounding box center [282, 193] width 49 height 12
click at [486, 120] on div at bounding box center [452, 231] width 435 height 396
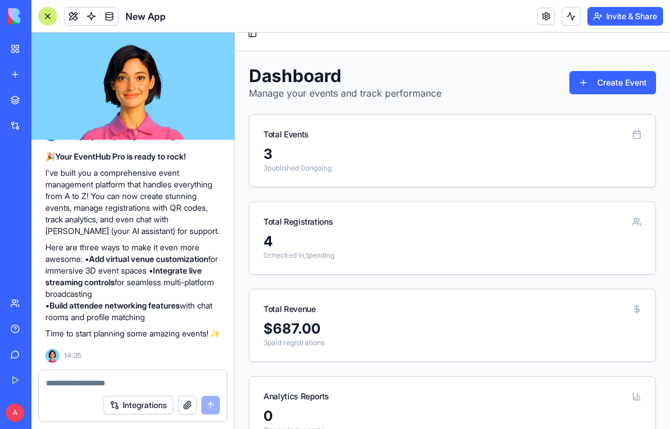
scroll to position [8, 0]
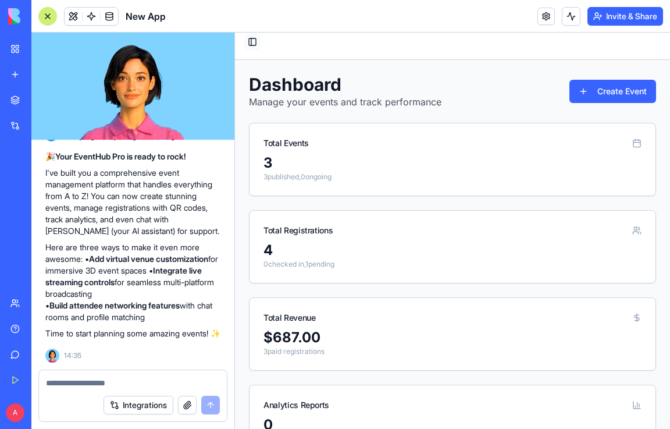
click at [255, 42] on button "Toggle Sidebar" at bounding box center [252, 42] width 16 height 16
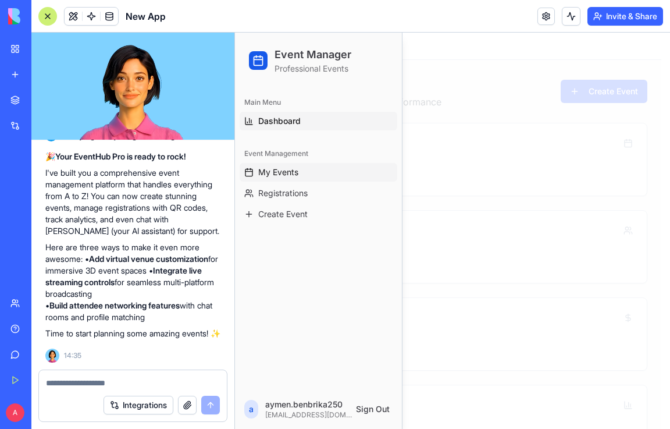
click at [300, 171] on button "My Events" at bounding box center [319, 172] width 158 height 19
click at [462, 114] on div at bounding box center [452, 231] width 435 height 396
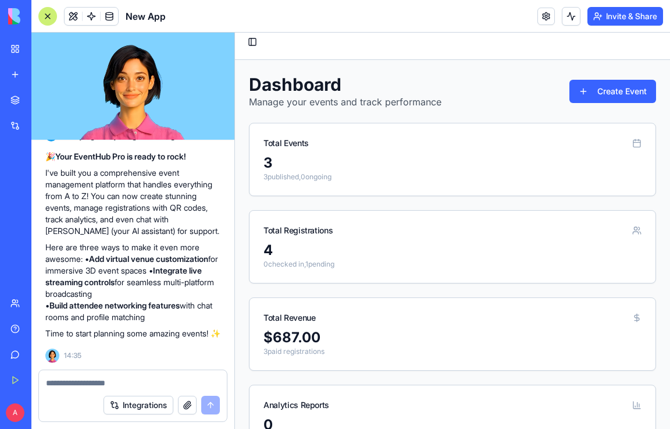
click at [43, 49] on div "My Workspace" at bounding box center [35, 49] width 15 height 12
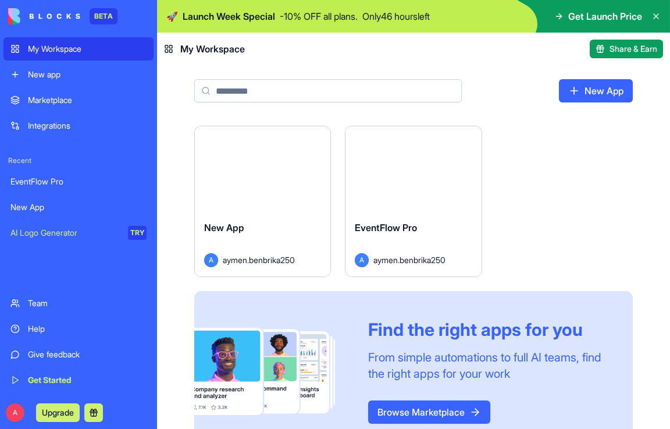
click at [280, 229] on div "New App" at bounding box center [262, 236] width 117 height 33
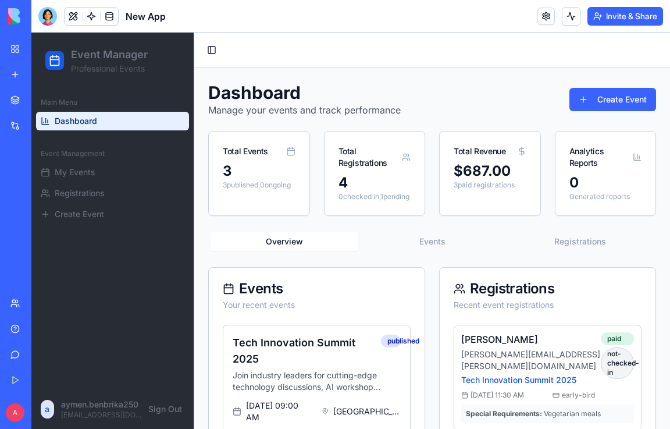
click at [294, 92] on h1 "Dashboard" at bounding box center [304, 92] width 192 height 21
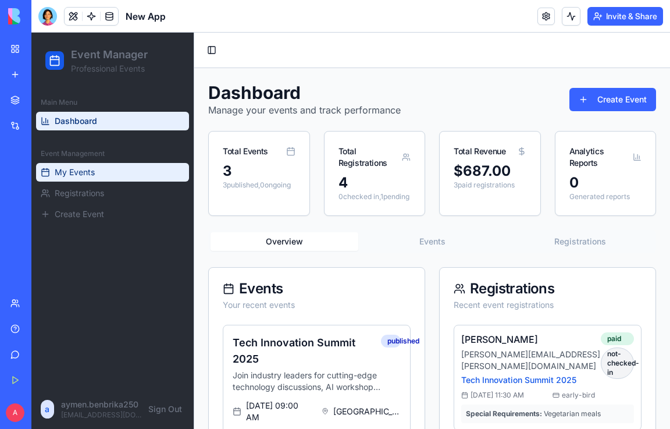
click at [103, 172] on button "My Events" at bounding box center [112, 172] width 153 height 19
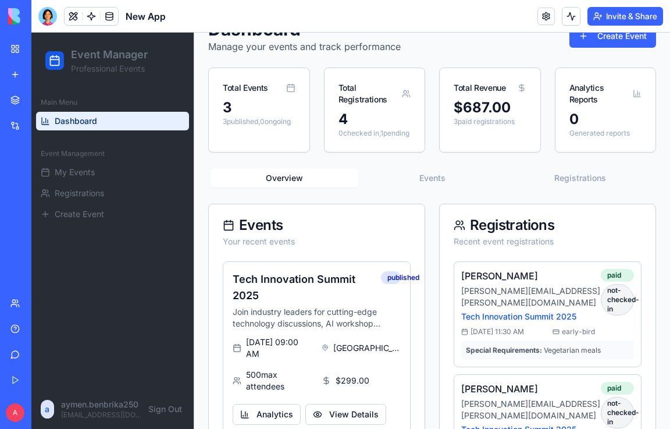
scroll to position [33, 0]
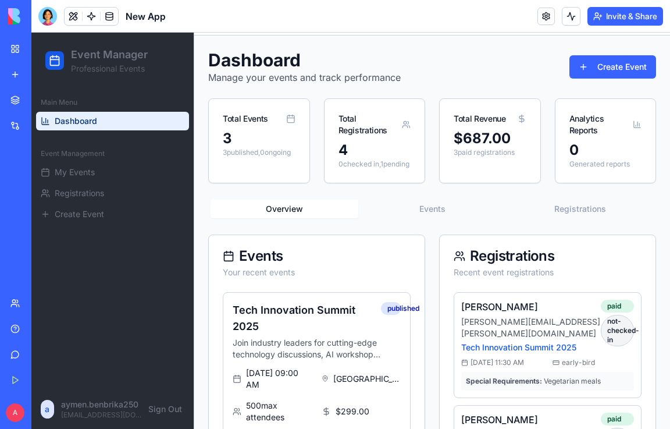
click at [10, 44] on link "My Workspace" at bounding box center [26, 48] width 47 height 23
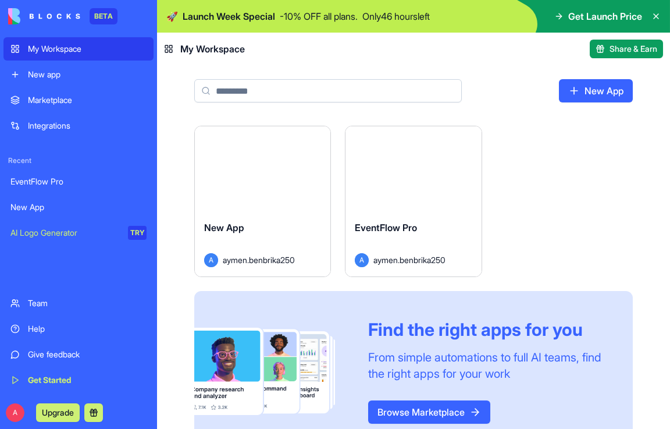
click at [430, 213] on div "EventFlow Pro A aymen.benbrika250" at bounding box center [412, 243] width 135 height 65
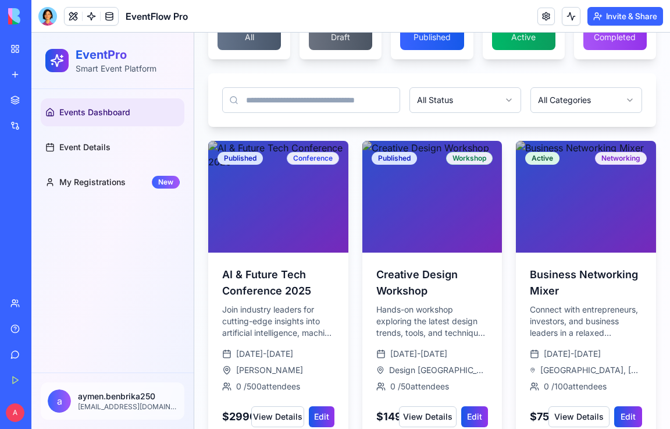
scroll to position [188, 0]
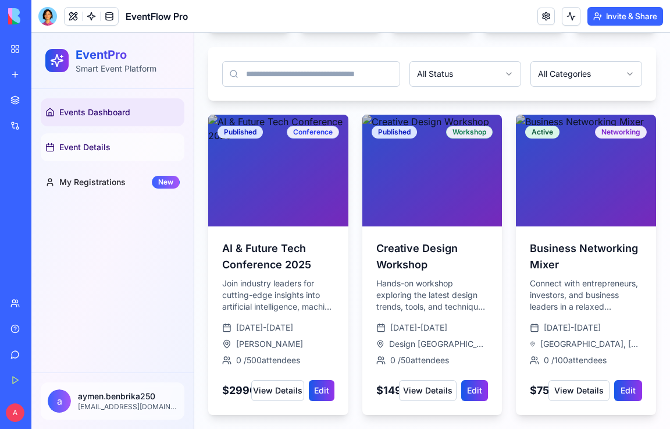
click at [116, 143] on link "Event Details" at bounding box center [113, 147] width 144 height 28
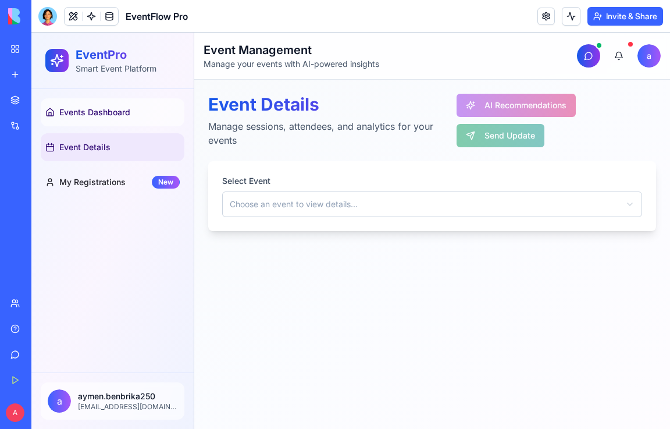
click at [127, 110] on span "Events Dashboard" at bounding box center [94, 112] width 71 height 12
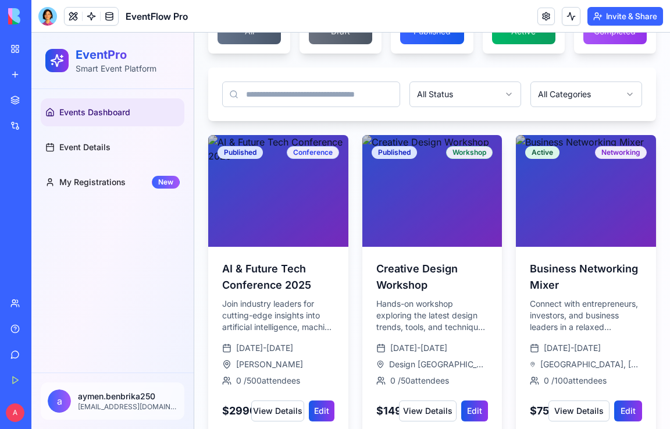
scroll to position [130, 0]
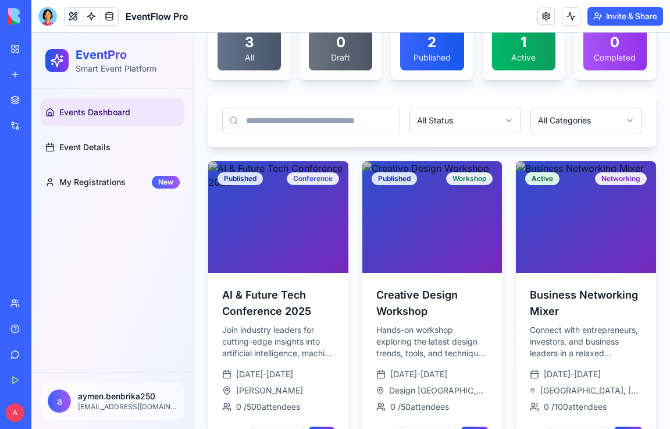
click at [456, 127] on html "EventPro Smart Event Platform Events Dashboard Event Details My Registrations N…" at bounding box center [350, 188] width 638 height 573
click at [289, 143] on html "EventPro Smart Event Platform Events Dashboard Event Details My Registrations N…" at bounding box center [350, 188] width 638 height 573
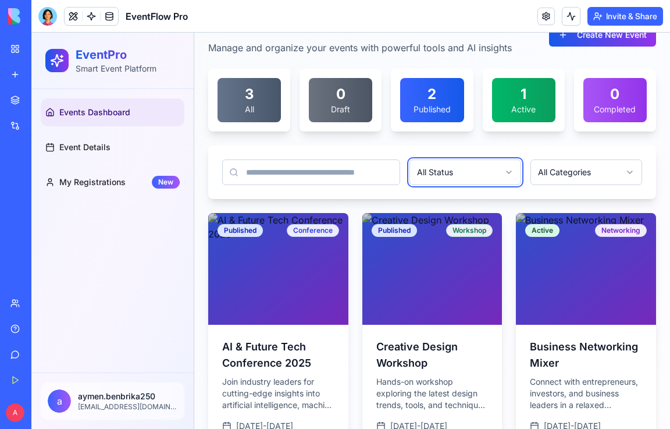
scroll to position [116, 0]
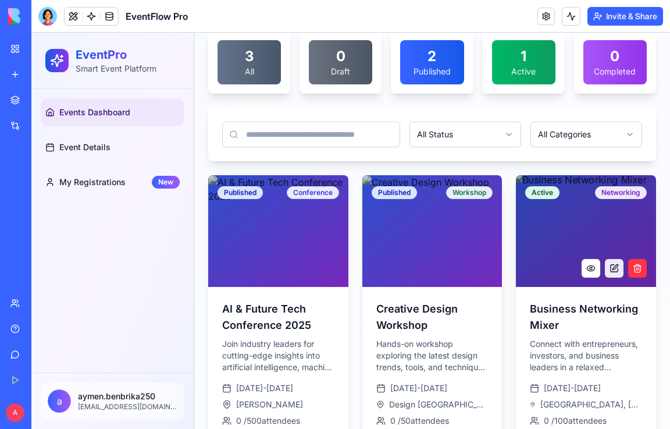
click at [587, 263] on button at bounding box center [590, 268] width 19 height 19
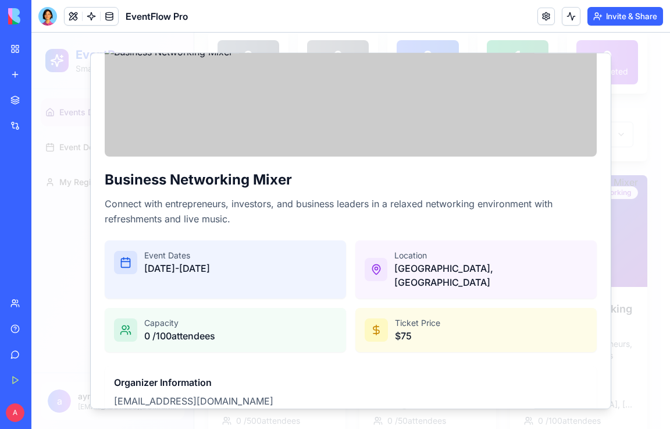
scroll to position [0, 0]
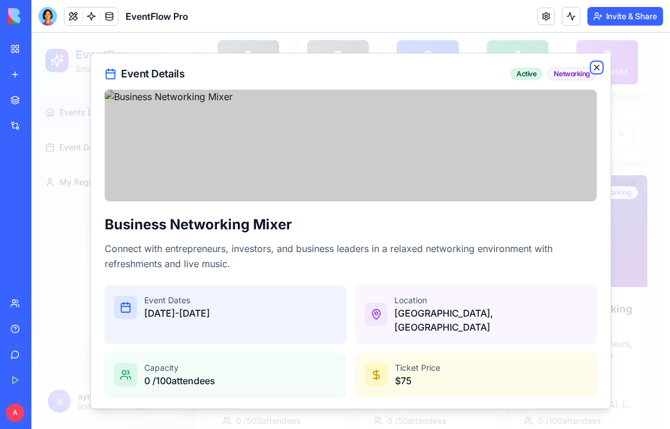
click at [592, 67] on icon "button" at bounding box center [596, 66] width 9 height 9
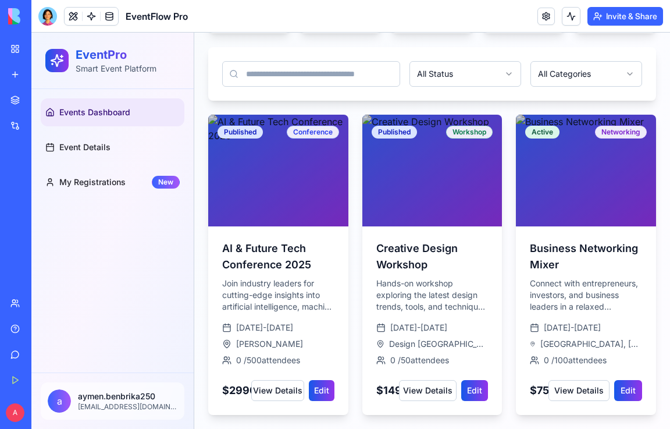
scroll to position [188, 0]
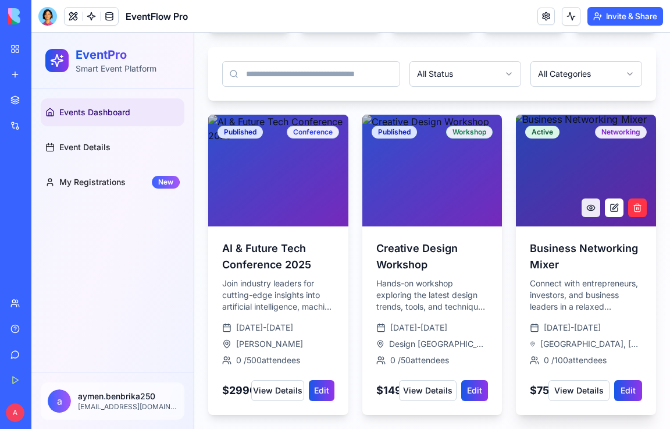
click at [608, 198] on button at bounding box center [614, 207] width 19 height 19
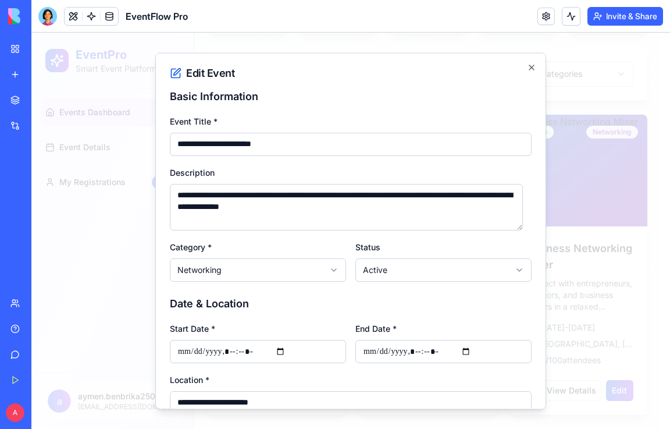
click at [292, 147] on input "**********" at bounding box center [351, 143] width 362 height 23
click at [246, 273] on body "EventPro Smart Event Platform Events Dashboard Event Details My Registrations N…" at bounding box center [346, 142] width 630 height 573
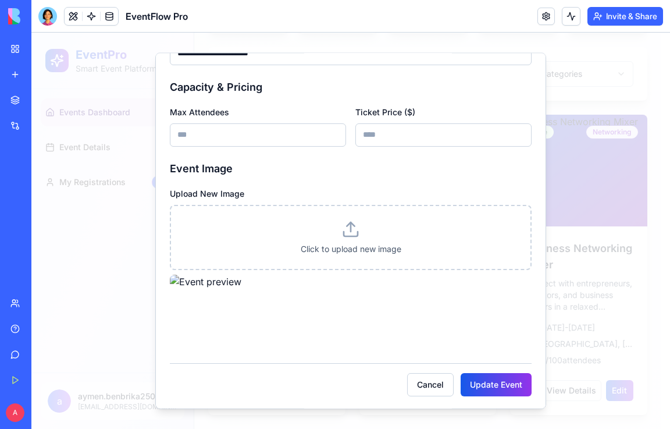
scroll to position [350, 0]
click at [426, 384] on button "Cancel" at bounding box center [430, 382] width 47 height 23
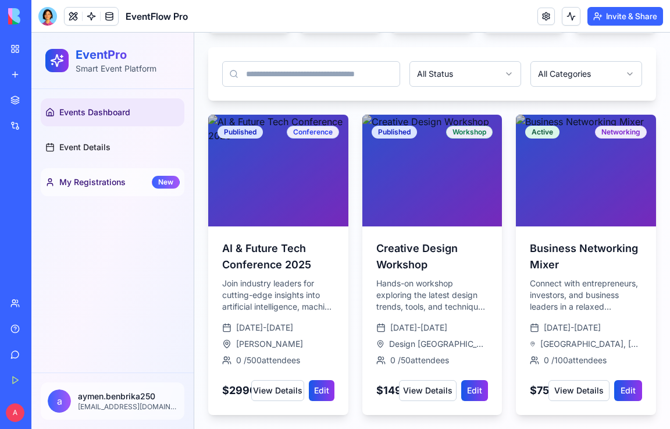
click at [118, 177] on span "My Registrations" at bounding box center [92, 182] width 66 height 12
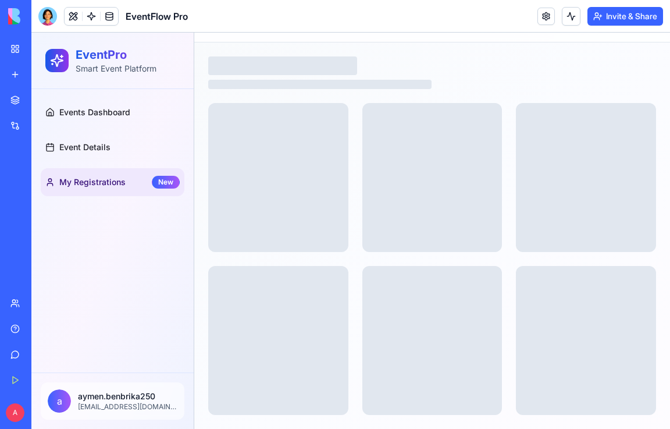
scroll to position [5, 0]
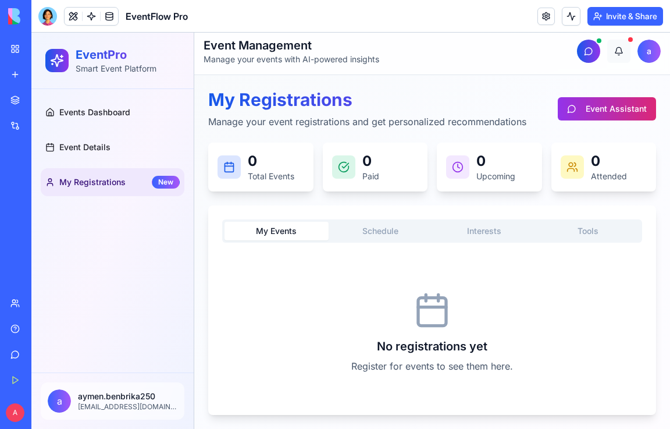
click at [608, 44] on button at bounding box center [618, 51] width 23 height 23
click at [644, 50] on html "EventPro Smart Event Platform Events Dashboard Event Details My Registrations N…" at bounding box center [350, 228] width 638 height 401
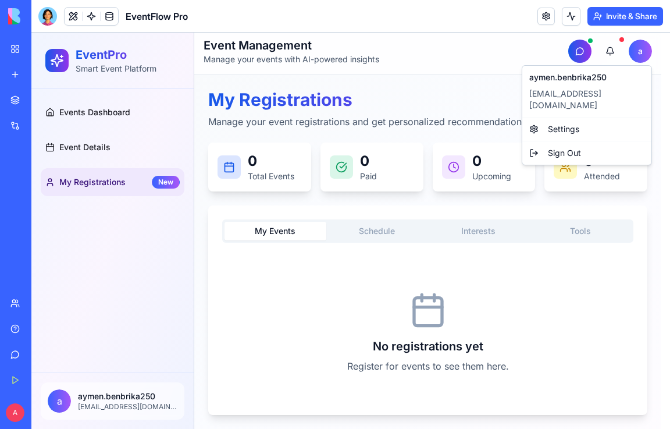
click at [404, 352] on html "EventPro Smart Event Platform Events Dashboard Event Details My Registrations N…" at bounding box center [350, 228] width 638 height 401
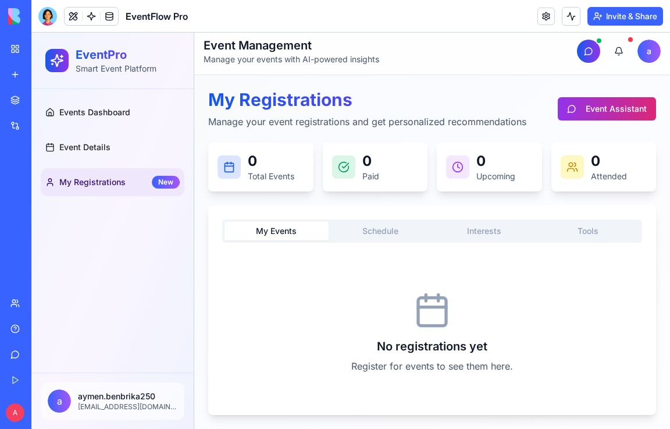
click at [50, 42] on link "My Workspace" at bounding box center [26, 48] width 47 height 23
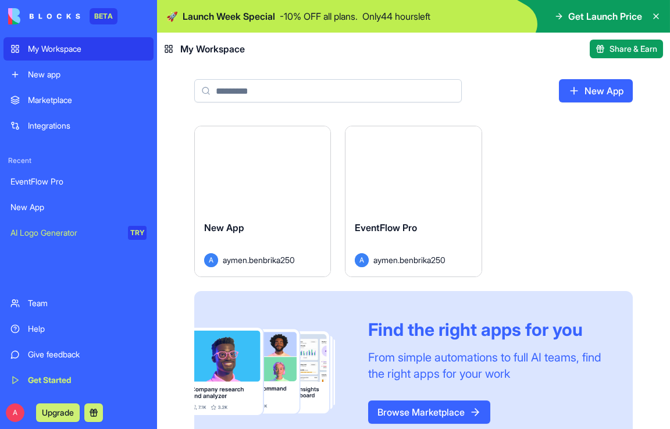
click at [274, 188] on div "Launch" at bounding box center [262, 168] width 135 height 85
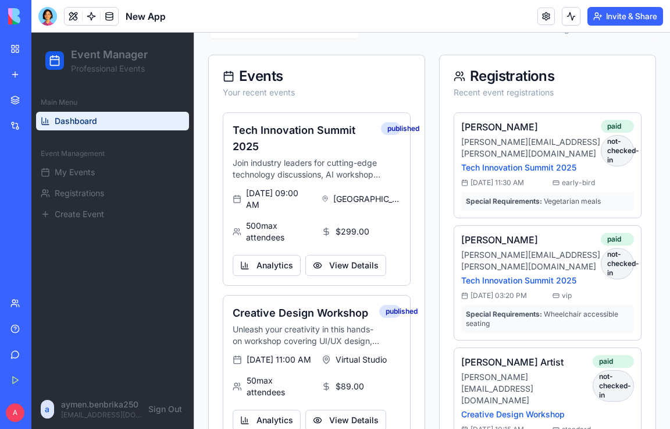
scroll to position [233, 0]
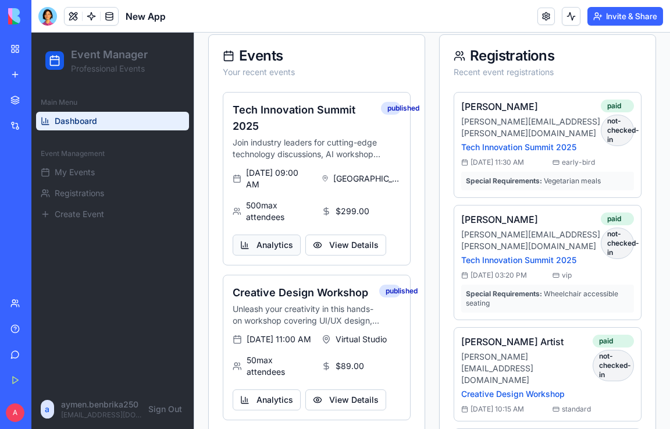
click at [274, 252] on button "Analytics" at bounding box center [267, 244] width 68 height 21
click at [159, 291] on div "Main Menu Dashboard Event Management My Events Registrations Create Event" at bounding box center [112, 238] width 162 height 301
drag, startPoint x: 241, startPoint y: 63, endPoint x: 270, endPoint y: 72, distance: 30.5
click at [277, 63] on div "Events" at bounding box center [317, 56] width 188 height 14
click at [265, 78] on div "Your recent events" at bounding box center [317, 72] width 188 height 12
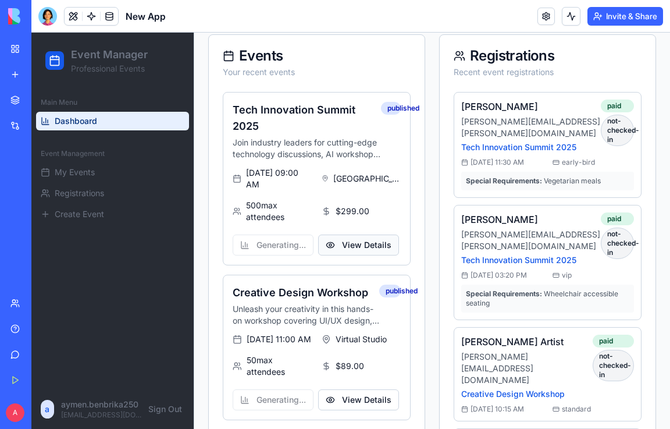
click at [349, 253] on button "View Details" at bounding box center [358, 244] width 81 height 21
click at [358, 253] on button "View Details" at bounding box center [358, 244] width 81 height 21
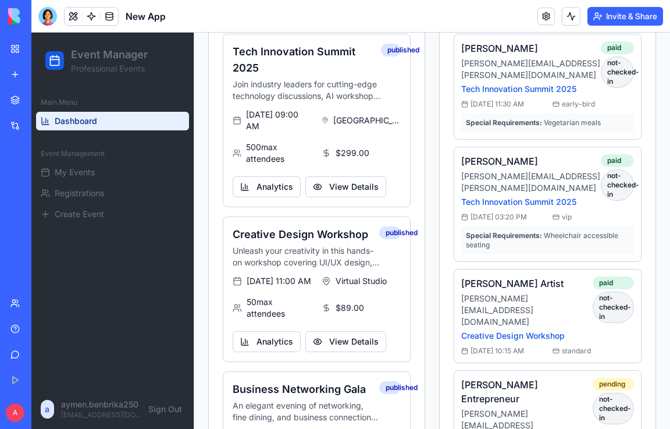
click at [277, 197] on button "Analytics" at bounding box center [267, 186] width 68 height 21
click at [343, 193] on button "View Details" at bounding box center [358, 186] width 81 height 21
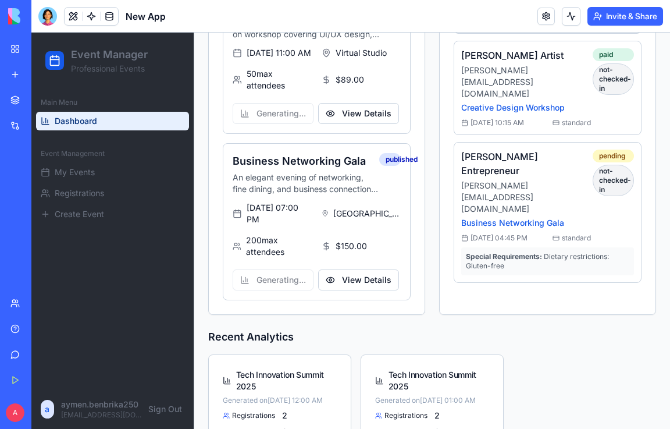
scroll to position [641, 0]
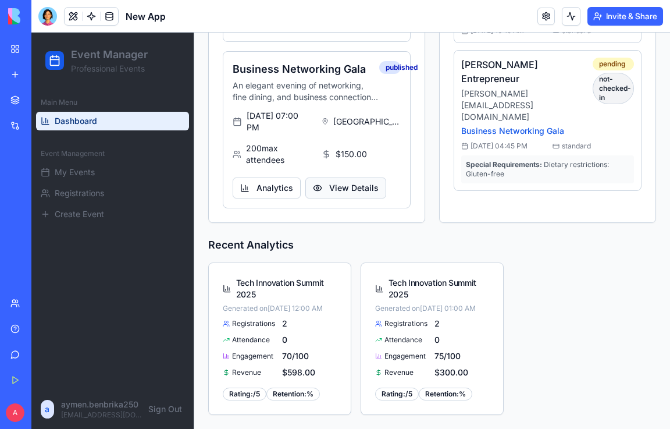
click at [358, 180] on button "View Details" at bounding box center [345, 187] width 81 height 21
drag, startPoint x: 449, startPoint y: 395, endPoint x: 415, endPoint y: 390, distance: 34.0
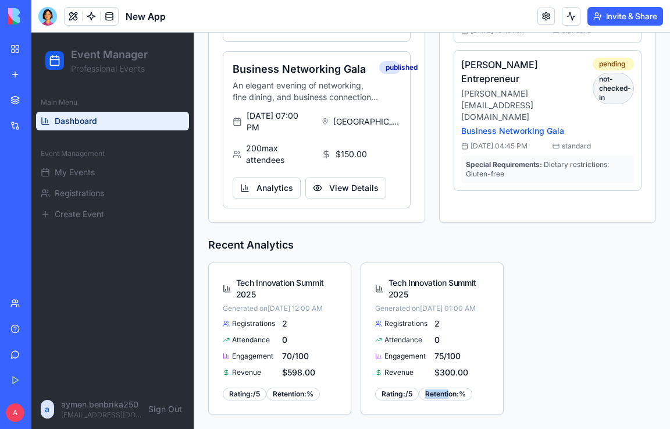
click at [415, 390] on div "Rating: /5 Retention: %" at bounding box center [432, 392] width 114 height 15
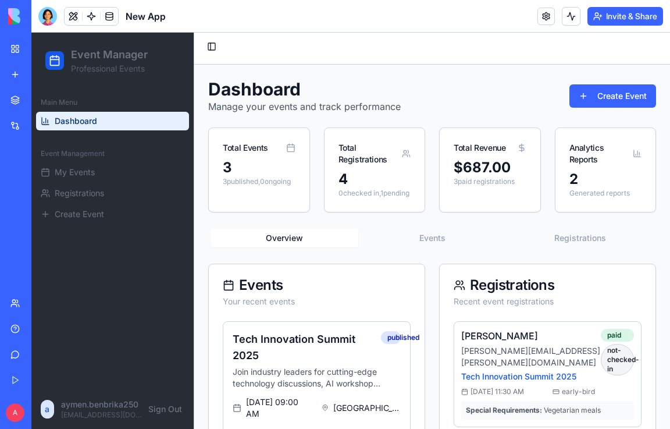
scroll to position [0, 0]
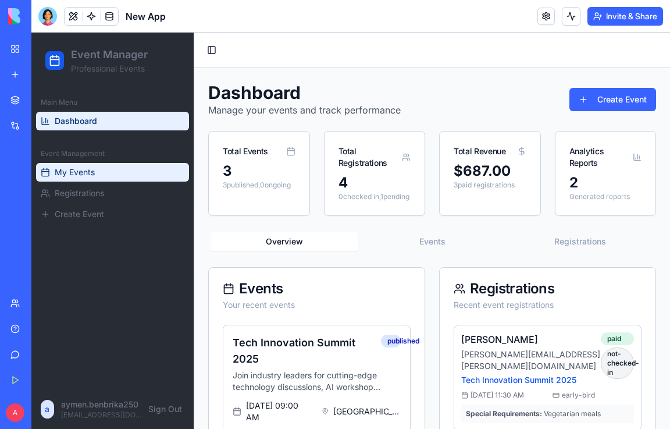
click at [66, 170] on span "My Events" at bounding box center [75, 172] width 40 height 12
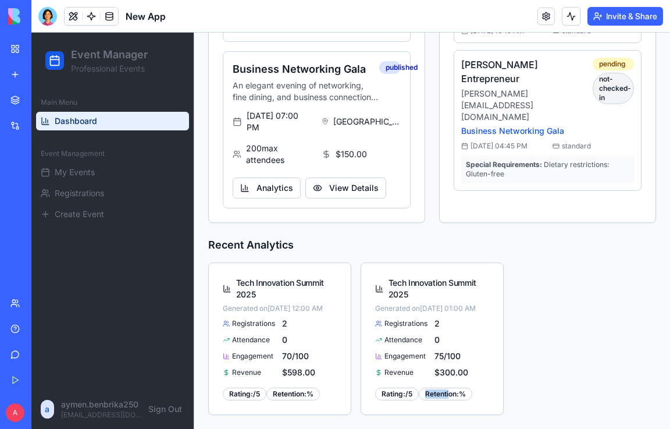
scroll to position [641, 0]
drag, startPoint x: 465, startPoint y: 391, endPoint x: 463, endPoint y: 379, distance: 12.3
click at [463, 381] on div "Registrations 2 Attendance 0 Engagement 75 /100 Revenue $300.00 Rating: /5 Rete…" at bounding box center [432, 365] width 142 height 97
click at [475, 327] on span "2" at bounding box center [461, 323] width 55 height 12
drag, startPoint x: 466, startPoint y: 370, endPoint x: 359, endPoint y: 372, distance: 107.0
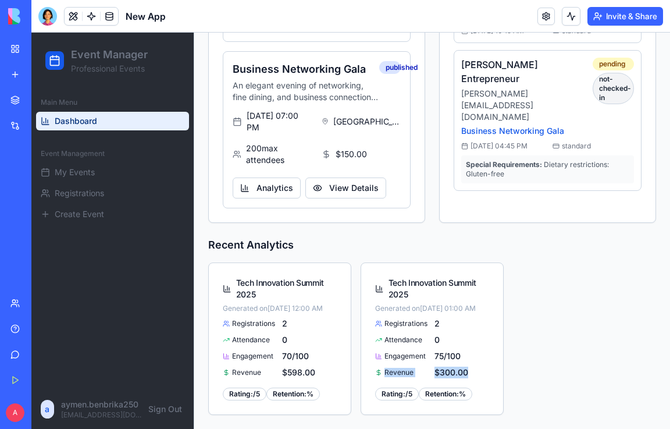
click at [361, 372] on div "Registrations 2 Attendance 0 Engagement 75 /100 Revenue $300.00 Rating: /5 Rete…" at bounding box center [432, 365] width 142 height 97
click at [448, 348] on div "Registrations 2 Attendance 0 Engagement 75 /100 Revenue $300.00" at bounding box center [432, 347] width 114 height 60
drag, startPoint x: 399, startPoint y: 393, endPoint x: 448, endPoint y: 316, distance: 90.2
click at [399, 392] on div "Rating: /5" at bounding box center [397, 393] width 44 height 13
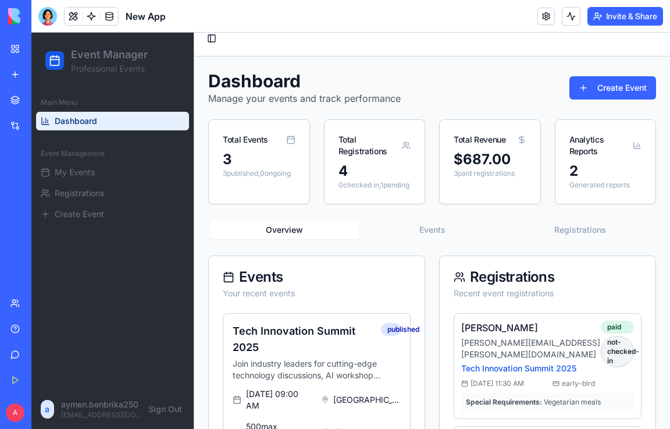
scroll to position [0, 0]
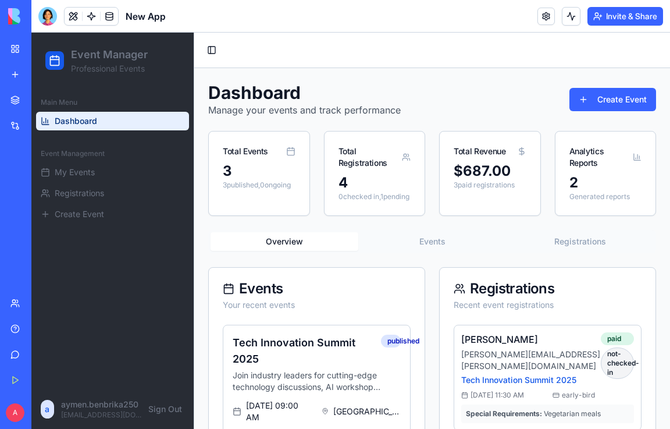
click at [431, 251] on button "Events" at bounding box center [432, 241] width 148 height 19
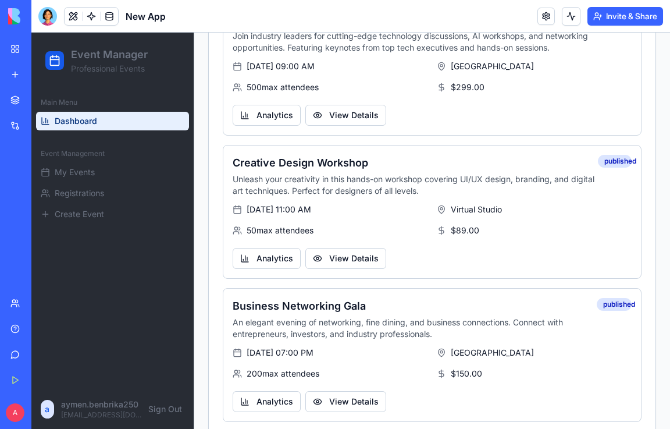
scroll to position [354, 0]
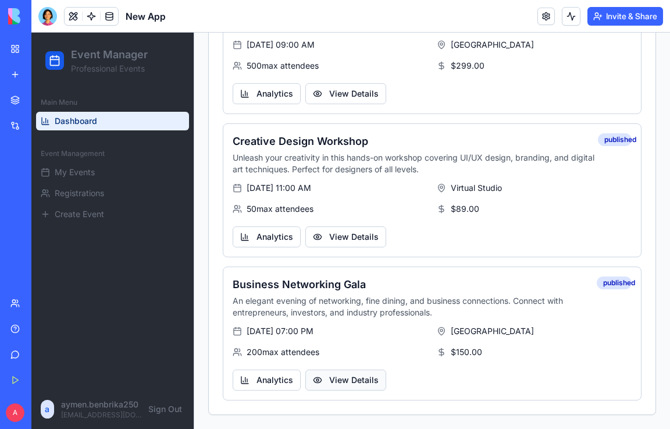
click at [351, 377] on button "View Details" at bounding box center [345, 379] width 81 height 21
click at [277, 373] on button "Analytics" at bounding box center [267, 379] width 68 height 21
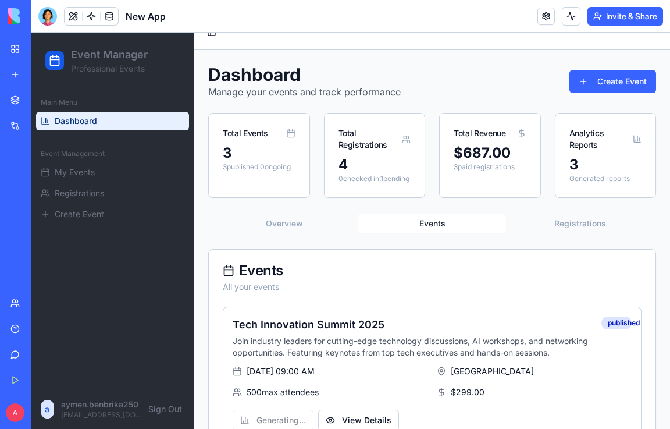
scroll to position [0, 0]
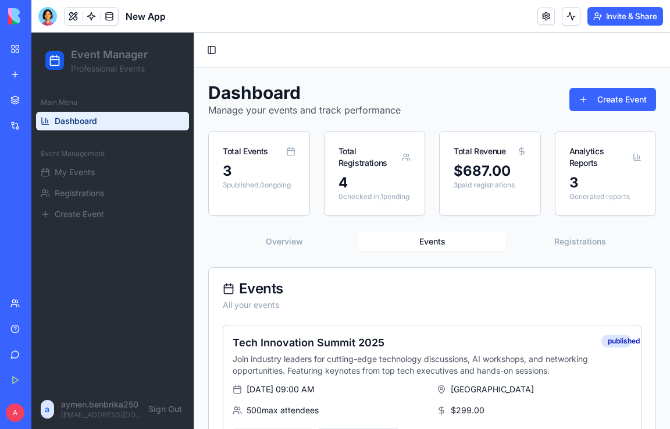
click at [43, 49] on div "My Workspace" at bounding box center [35, 49] width 15 height 12
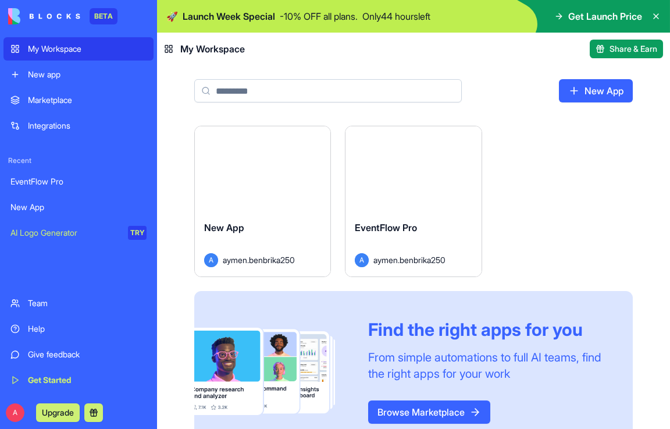
click at [318, 138] on html "BETA My Workspace New app Marketplace Integrations Recent EventFlow Pro New App…" at bounding box center [335, 214] width 670 height 429
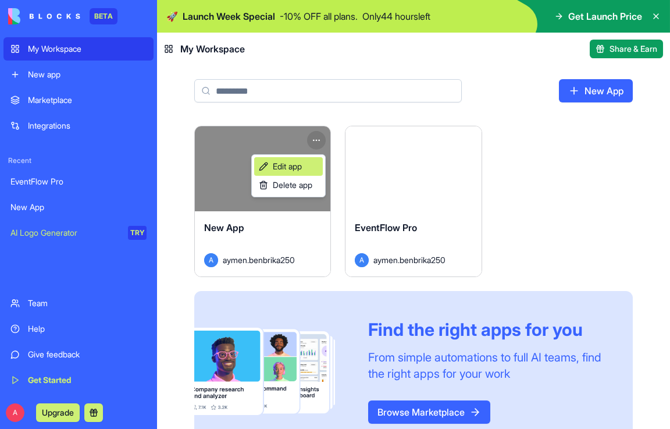
click at [305, 165] on link "Edit app" at bounding box center [288, 166] width 69 height 19
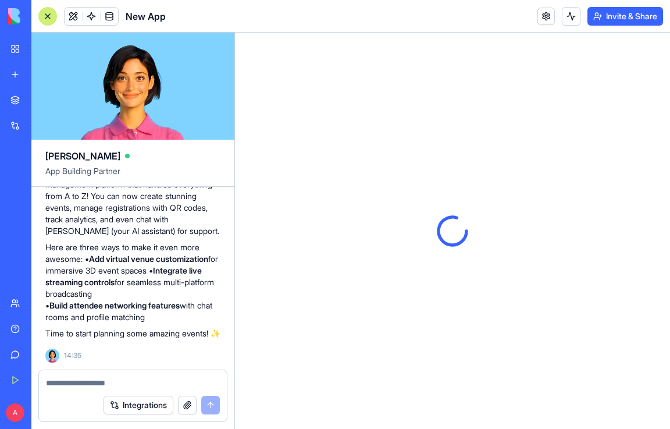
click at [128, 385] on textarea at bounding box center [133, 383] width 174 height 12
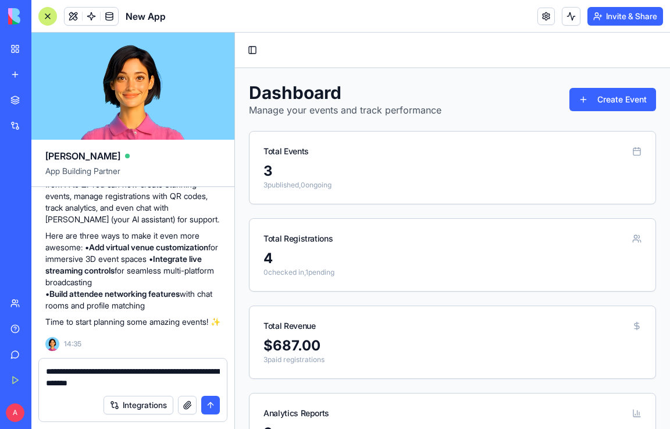
type textarea "**********"
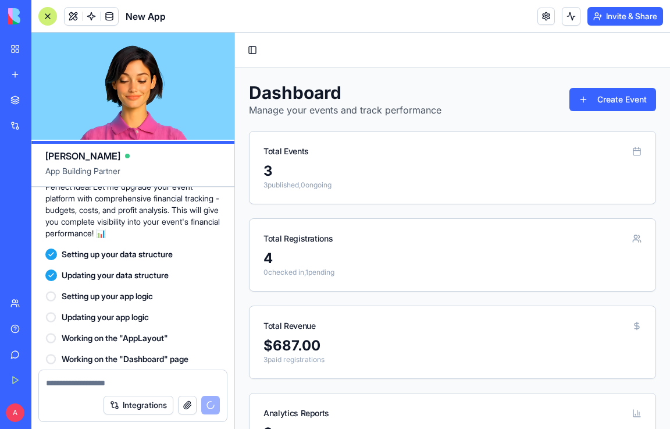
scroll to position [1260, 0]
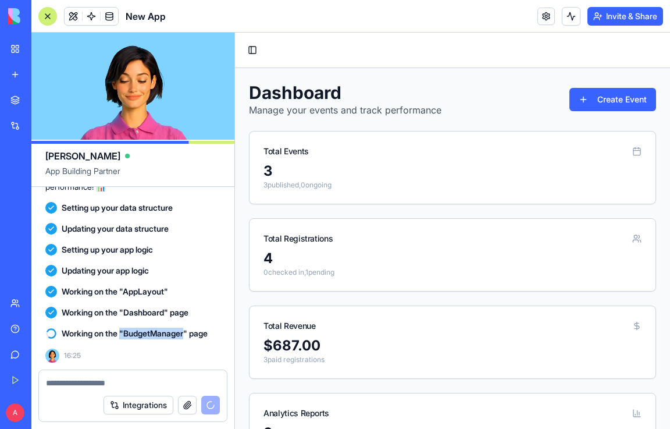
drag, startPoint x: 123, startPoint y: 333, endPoint x: 190, endPoint y: 334, distance: 66.9
click at [190, 334] on span "Working on the "BudgetManager" page" at bounding box center [135, 333] width 146 height 12
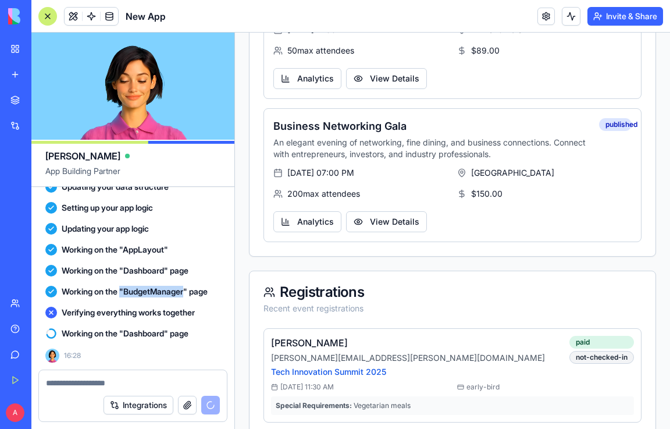
scroll to position [756, 0]
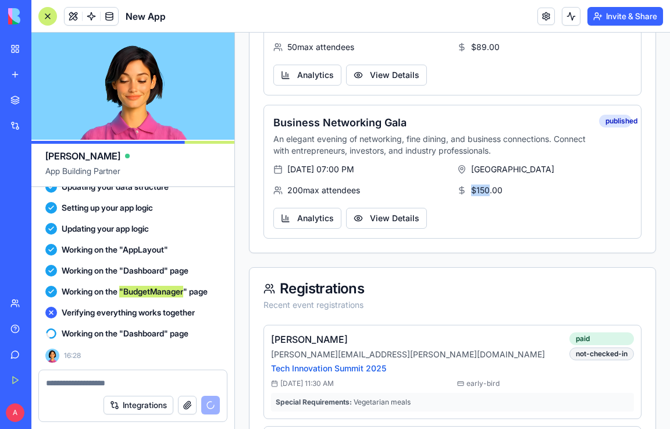
click at [451, 192] on div "[DATE] 07:00 PM [GEOGRAPHIC_DATA] 200 max attendees $150.00" at bounding box center [452, 179] width 358 height 33
click at [501, 192] on div "$150.00" at bounding box center [544, 190] width 174 height 12
drag, startPoint x: 501, startPoint y: 192, endPoint x: 465, endPoint y: 195, distance: 36.2
click at [465, 195] on div "$150.00" at bounding box center [544, 190] width 174 height 12
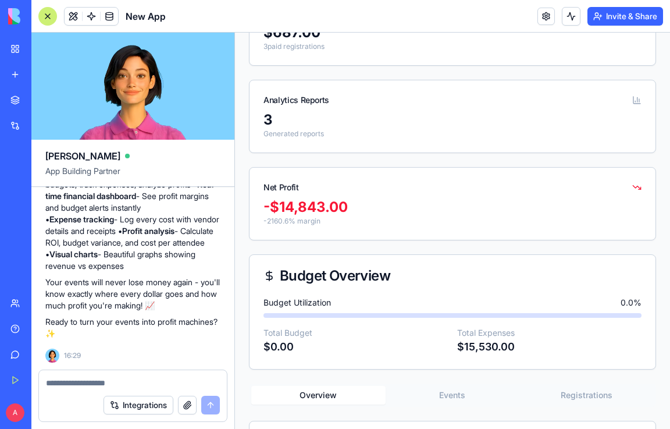
scroll to position [349, 0]
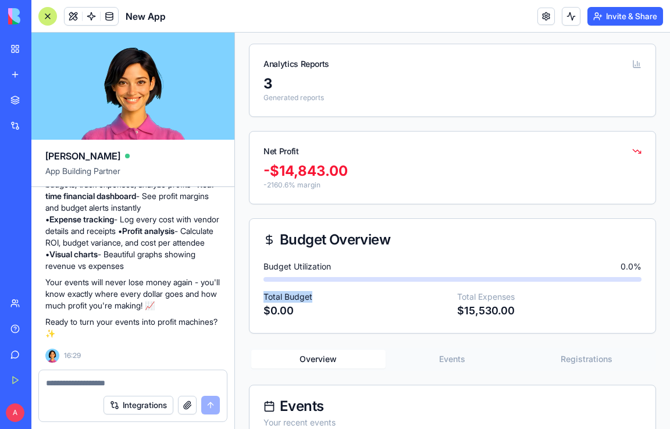
drag, startPoint x: 302, startPoint y: 276, endPoint x: 448, endPoint y: 282, distance: 146.1
click at [433, 286] on div "Budget Utilization 0.0 % Total Budget $0.00 Total Expenses $15,530.00" at bounding box center [452, 297] width 406 height 72
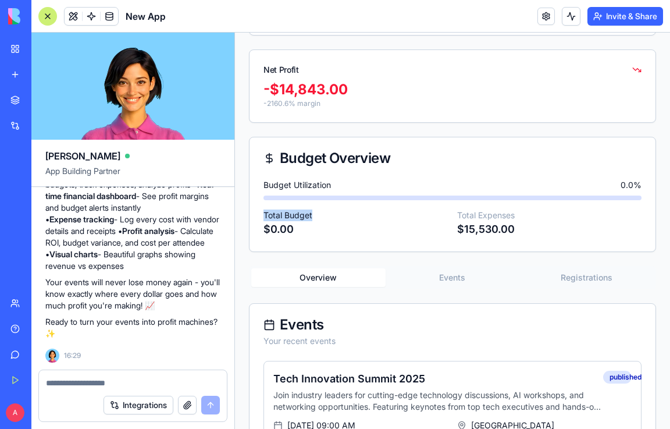
scroll to position [465, 0]
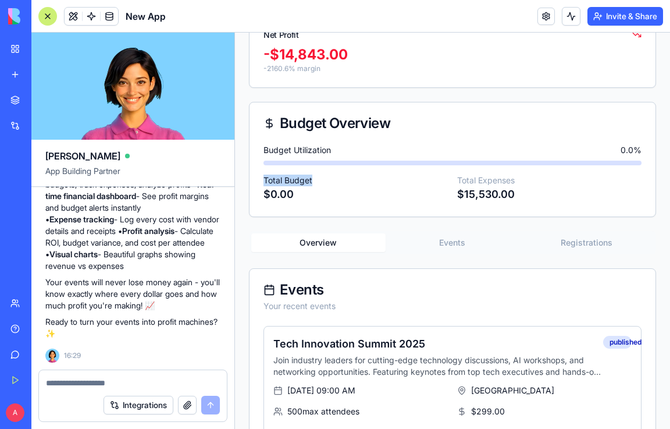
click at [347, 242] on button "Overview" at bounding box center [318, 242] width 134 height 19
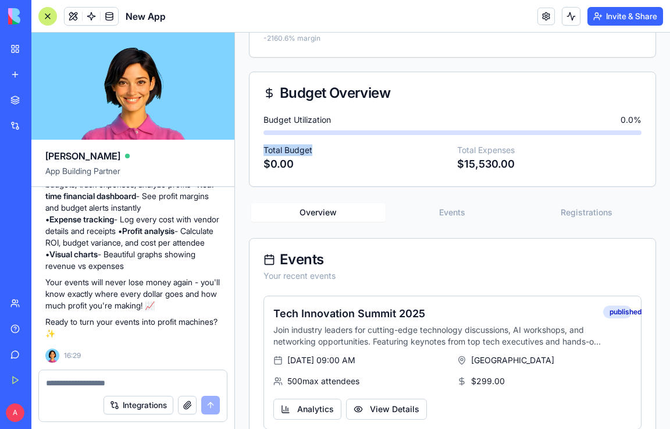
scroll to position [581, 0]
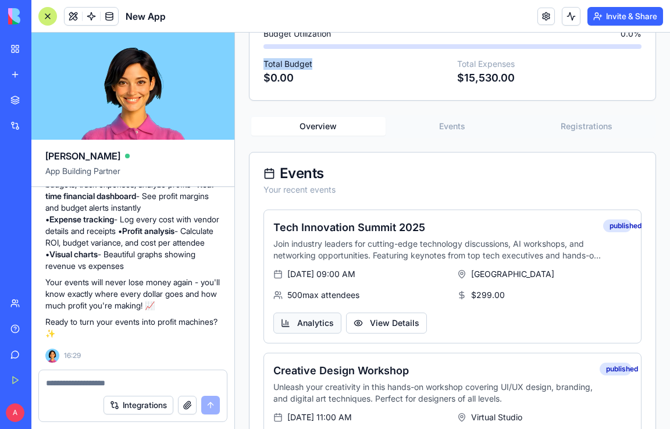
click at [325, 324] on button "Analytics" at bounding box center [307, 322] width 68 height 21
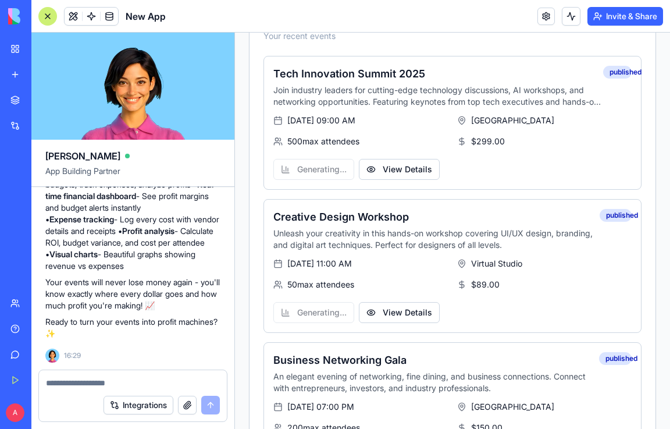
scroll to position [756, 0]
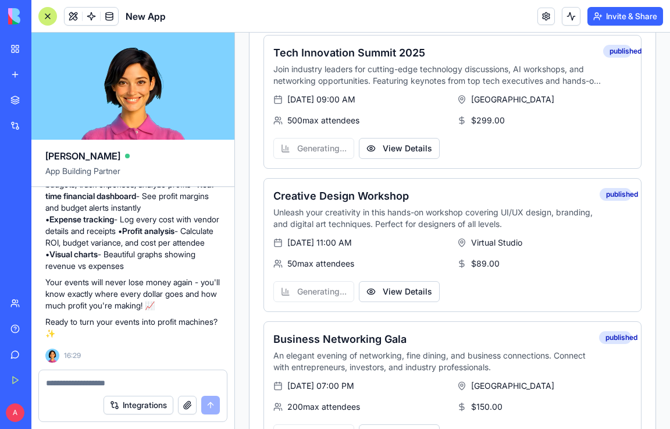
drag, startPoint x: 362, startPoint y: 261, endPoint x: 286, endPoint y: 240, distance: 79.0
click at [286, 240] on div "[DATE] 11:00 AM Virtual Studio 50 max attendees $89.00" at bounding box center [452, 253] width 358 height 33
click at [310, 245] on span "[DATE] 11:00 AM" at bounding box center [319, 243] width 65 height 12
drag, startPoint x: 370, startPoint y: 261, endPoint x: 286, endPoint y: 242, distance: 86.9
click at [286, 242] on div "[DATE] 11:00 AM Virtual Studio 50 max attendees $89.00" at bounding box center [452, 253] width 358 height 33
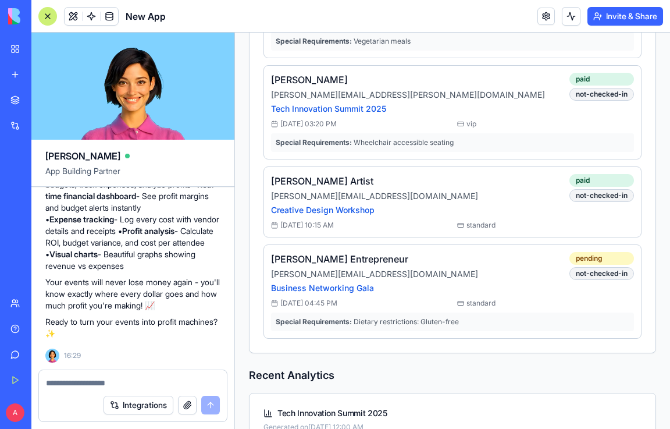
scroll to position [1337, 0]
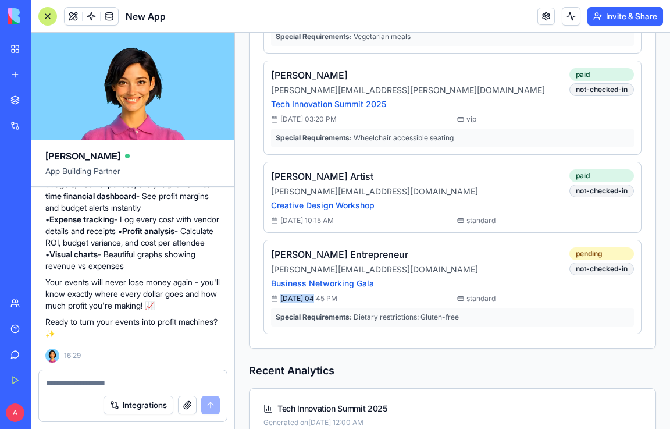
drag, startPoint x: 311, startPoint y: 299, endPoint x: 277, endPoint y: 295, distance: 34.0
click at [277, 295] on div "[DATE] 04:45 PM" at bounding box center [359, 298] width 177 height 9
click at [298, 298] on span "[DATE] 04:45 PM" at bounding box center [308, 298] width 57 height 9
drag, startPoint x: 365, startPoint y: 299, endPoint x: 265, endPoint y: 257, distance: 108.7
click at [265, 257] on div "[PERSON_NAME] Entrepreneur [PERSON_NAME][EMAIL_ADDRESS][DOMAIN_NAME] Business N…" at bounding box center [452, 287] width 378 height 94
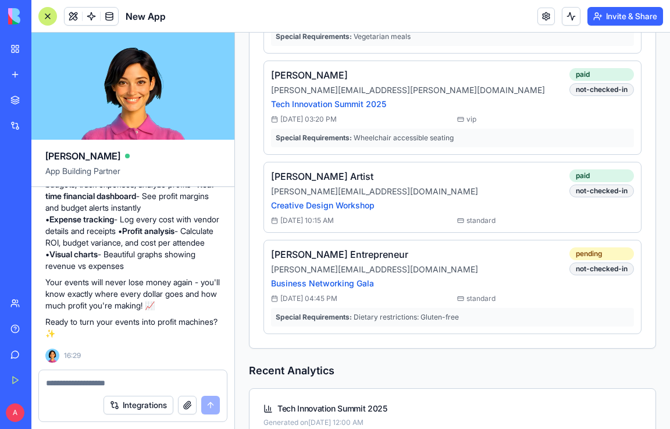
click at [273, 256] on h5 "[PERSON_NAME] Entrepreneur" at bounding box center [374, 254] width 207 height 14
drag, startPoint x: 369, startPoint y: 298, endPoint x: 266, endPoint y: 73, distance: 246.7
click at [266, 73] on div "[PERSON_NAME] [PERSON_NAME][EMAIL_ADDRESS][PERSON_NAME][DOMAIN_NAME] Tech Innov…" at bounding box center [452, 153] width 406 height 388
click at [274, 76] on h5 "[PERSON_NAME]" at bounding box center [408, 75] width 274 height 14
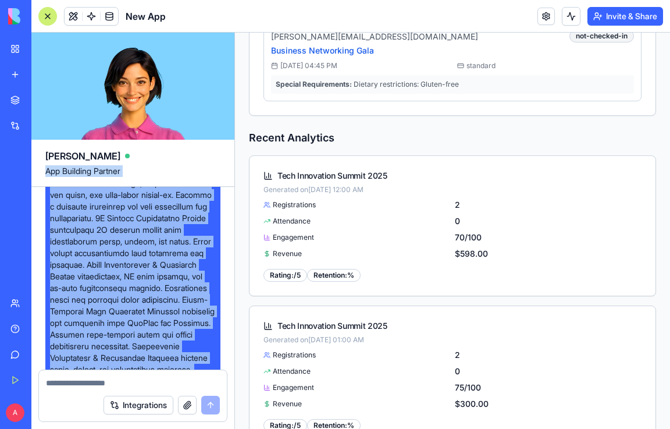
scroll to position [0, 0]
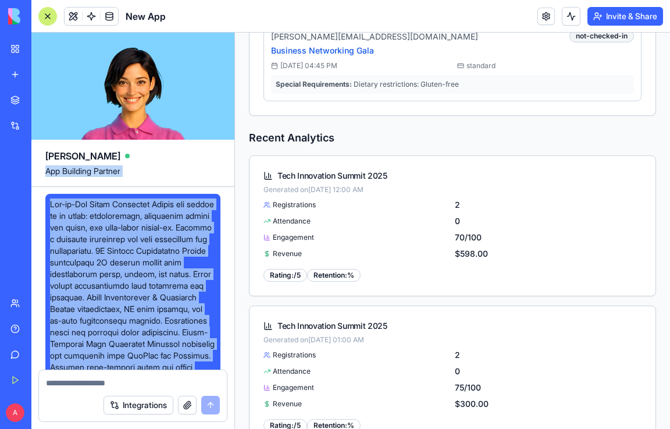
drag, startPoint x: 104, startPoint y: 331, endPoint x: 43, endPoint y: 211, distance: 135.0
click at [76, 237] on span at bounding box center [133, 355] width 166 height 314
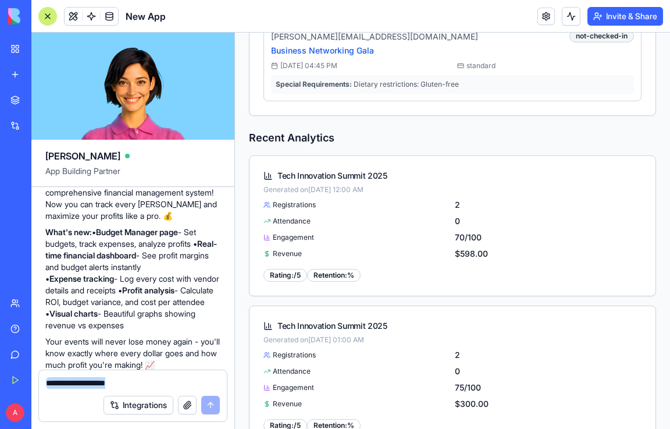
scroll to position [1562, 0]
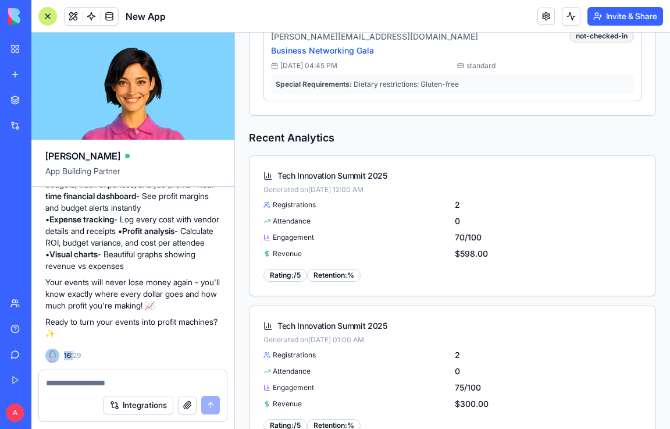
drag, startPoint x: 109, startPoint y: 338, endPoint x: 73, endPoint y: 344, distance: 37.2
click at [73, 344] on div "🎉 Your EventHub Pro now has complete financial superpowers! I've transformed yo…" at bounding box center [132, 222] width 175 height 279
click at [91, 350] on div "🎉 Your EventHub Pro now has complete financial superpowers! I've transformed yo…" at bounding box center [132, 222] width 175 height 279
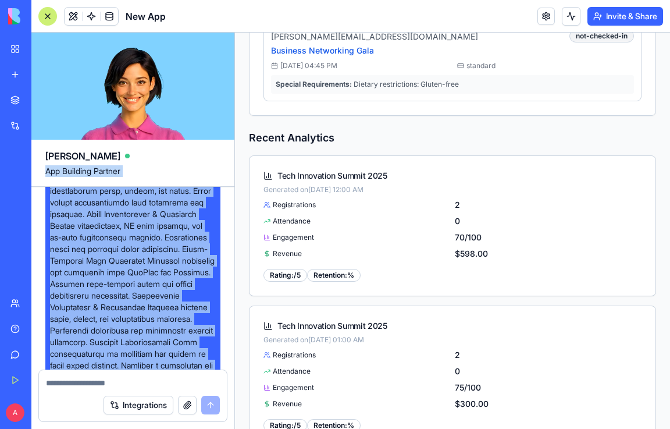
scroll to position [0, 0]
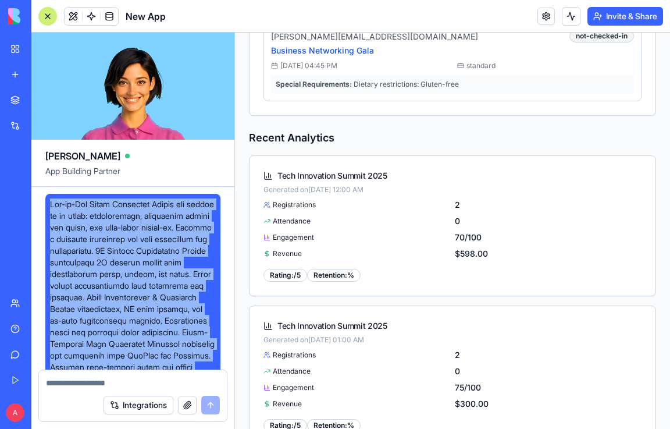
drag, startPoint x: 109, startPoint y: 334, endPoint x: 45, endPoint y: 206, distance: 143.3
click at [62, 219] on span at bounding box center [133, 355] width 166 height 314
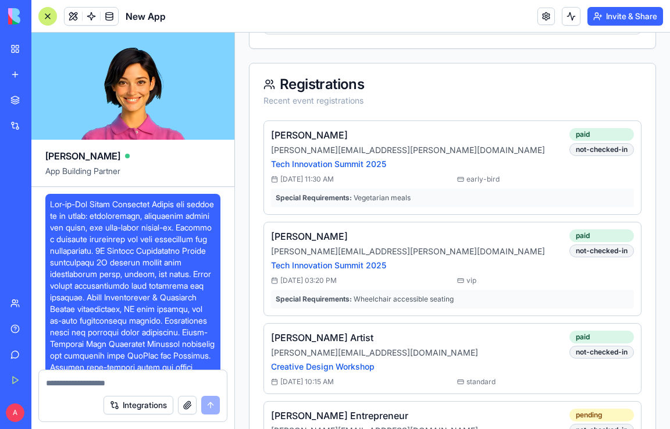
scroll to position [1163, 0]
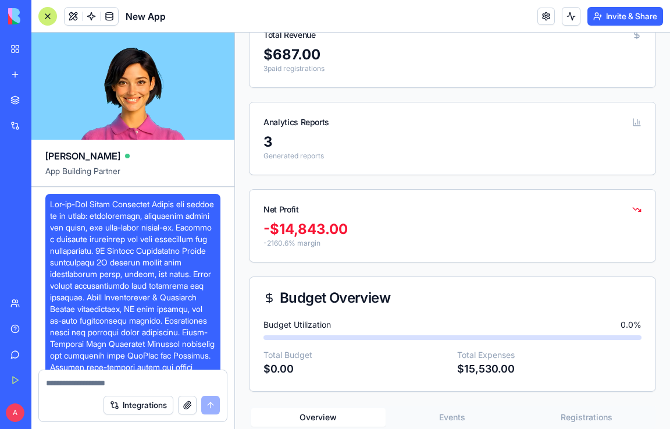
scroll to position [233, 0]
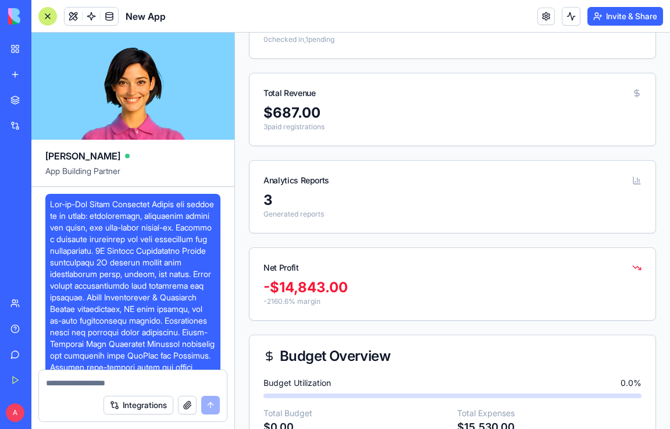
click at [16, 46] on link "My Workspace" at bounding box center [26, 48] width 47 height 23
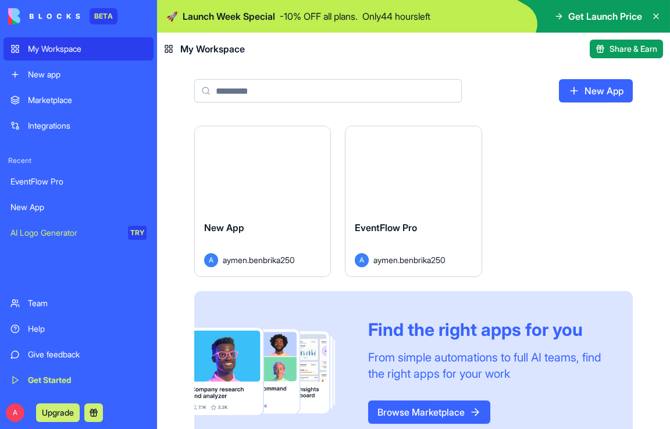
click at [62, 351] on div "Give feedback" at bounding box center [87, 354] width 119 height 12
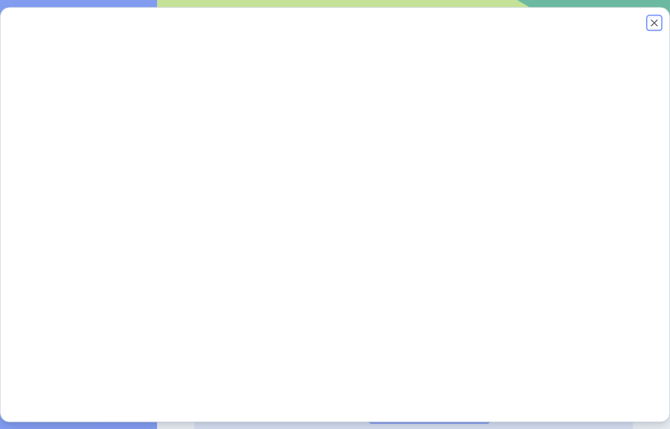
click at [655, 25] on button "Close" at bounding box center [654, 23] width 12 height 12
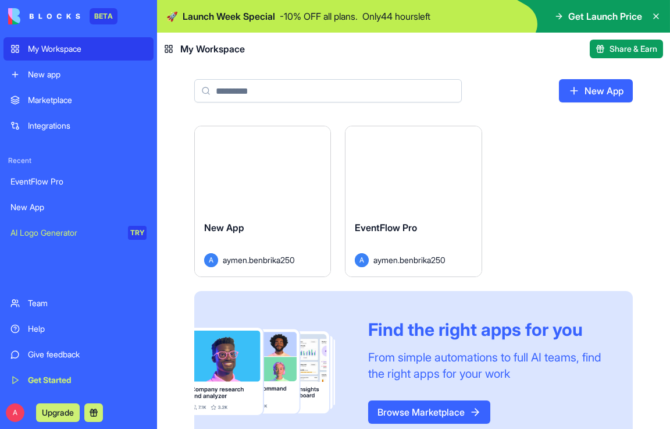
click at [53, 74] on div "New app" at bounding box center [87, 75] width 119 height 12
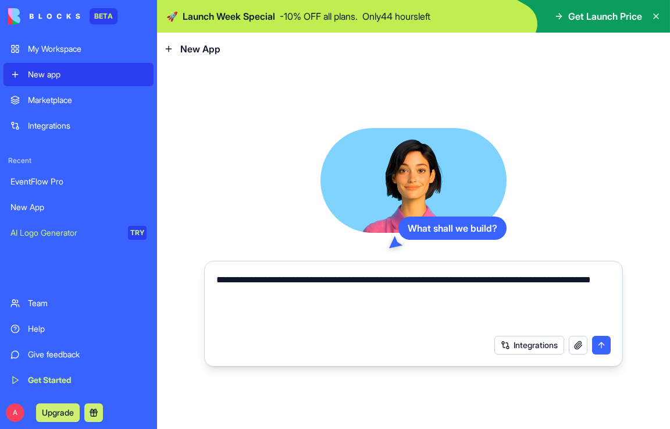
type textarea "**********"
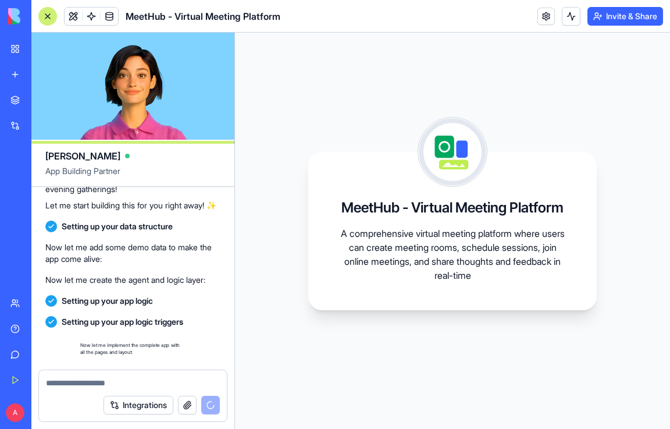
scroll to position [322, 0]
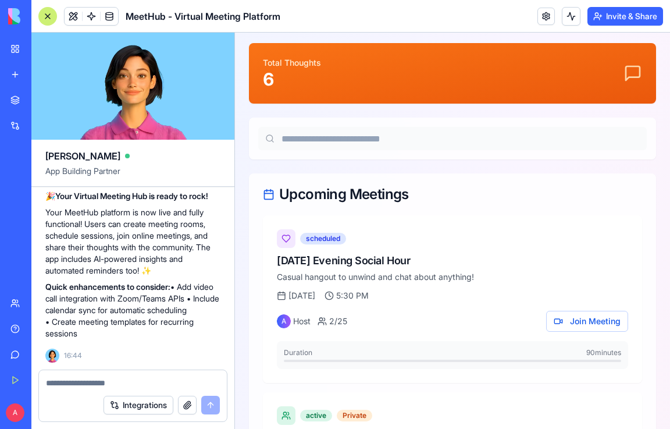
scroll to position [21, 0]
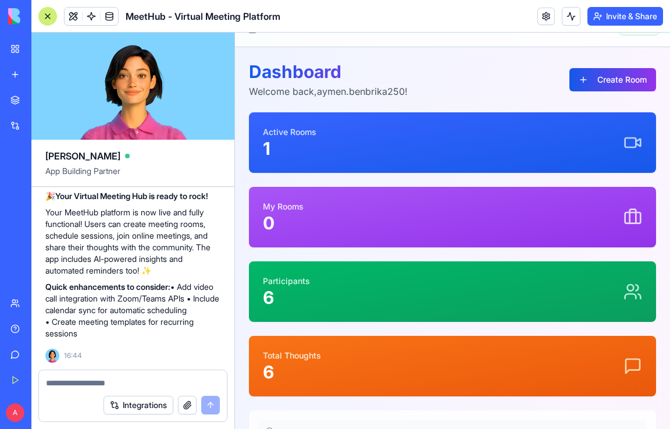
drag, startPoint x: 127, startPoint y: 80, endPoint x: 144, endPoint y: 90, distance: 19.0
click at [144, 90] on video at bounding box center [132, 86] width 203 height 107
click at [88, 391] on div "Integrations" at bounding box center [133, 404] width 188 height 33
click at [76, 384] on textarea at bounding box center [133, 383] width 174 height 12
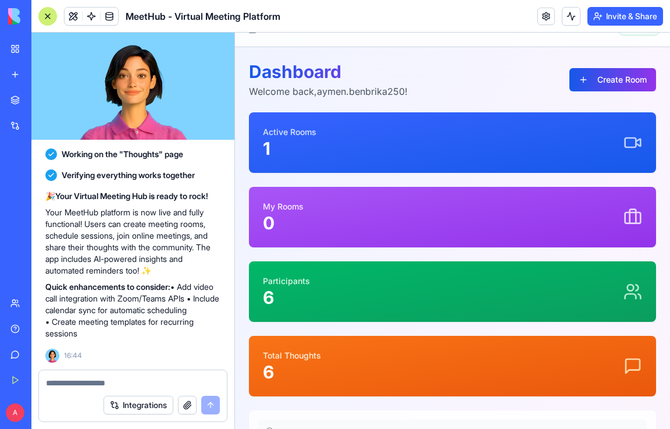
click at [13, 51] on link "My Workspace" at bounding box center [26, 48] width 47 height 23
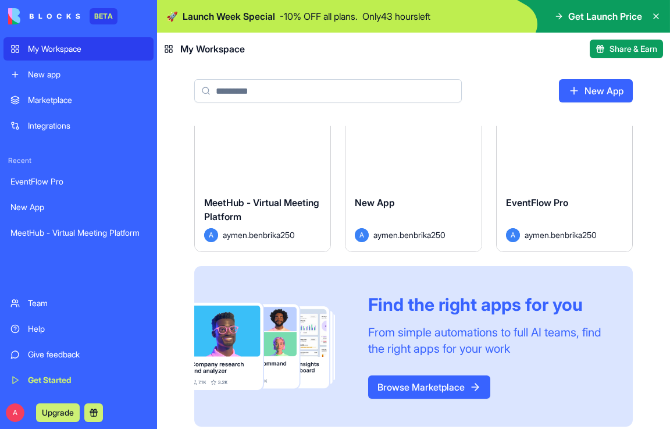
scroll to position [37, 0]
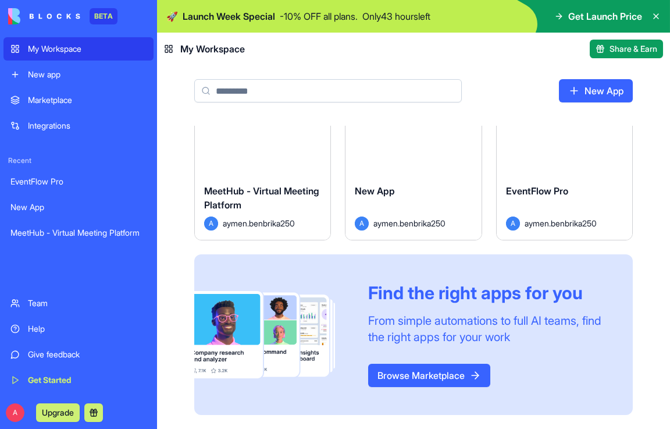
click at [443, 384] on link "Browse Marketplace" at bounding box center [429, 374] width 122 height 23
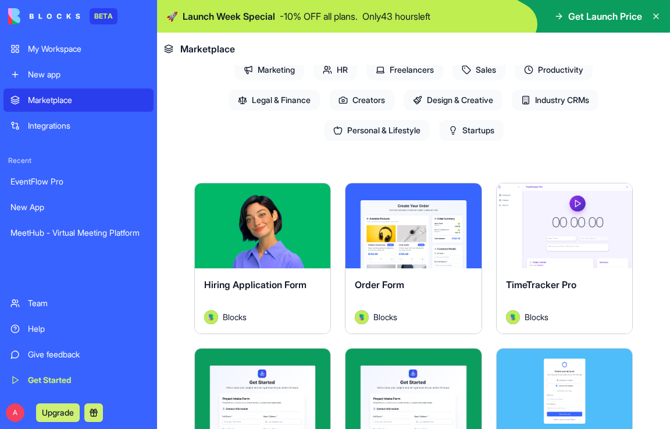
scroll to position [174, 0]
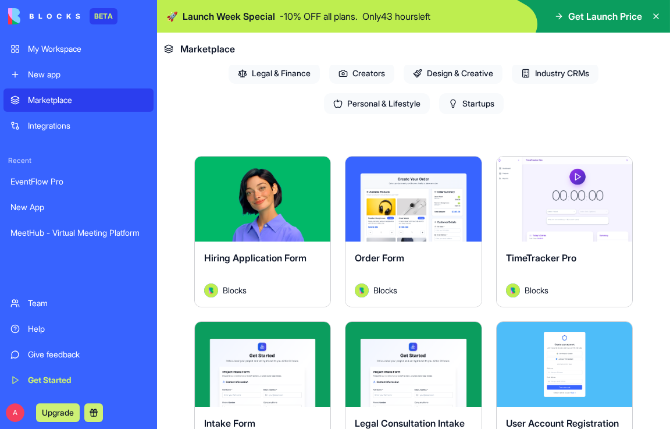
click at [251, 242] on div "Hiring Application Form Blocks" at bounding box center [262, 273] width 135 height 65
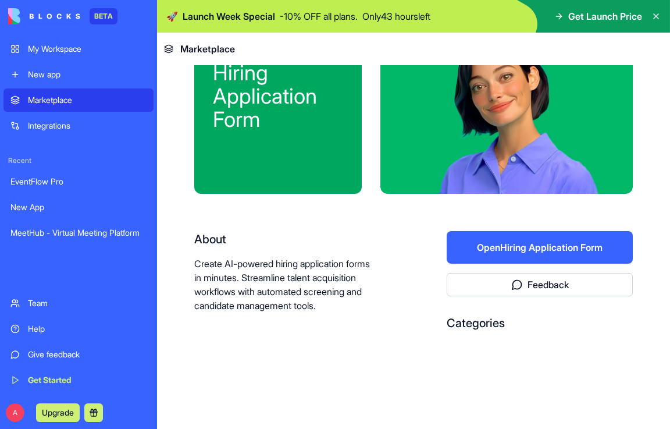
scroll to position [72, 0]
click at [530, 163] on div at bounding box center [506, 101] width 252 height 186
click at [552, 240] on button "Open Hiring Application Form" at bounding box center [540, 247] width 186 height 33
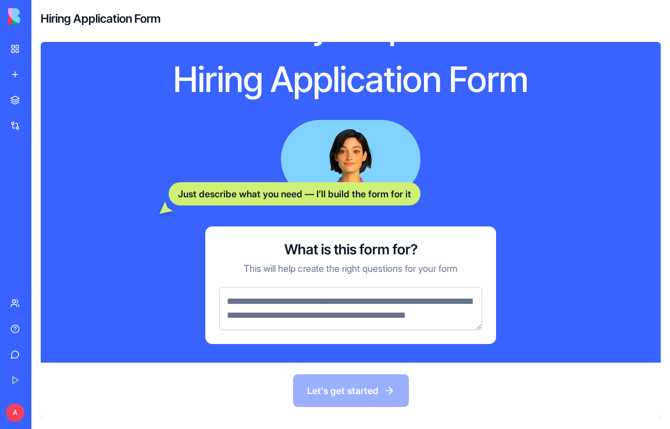
scroll to position [70, 0]
